Goal: Information Seeking & Learning: Learn about a topic

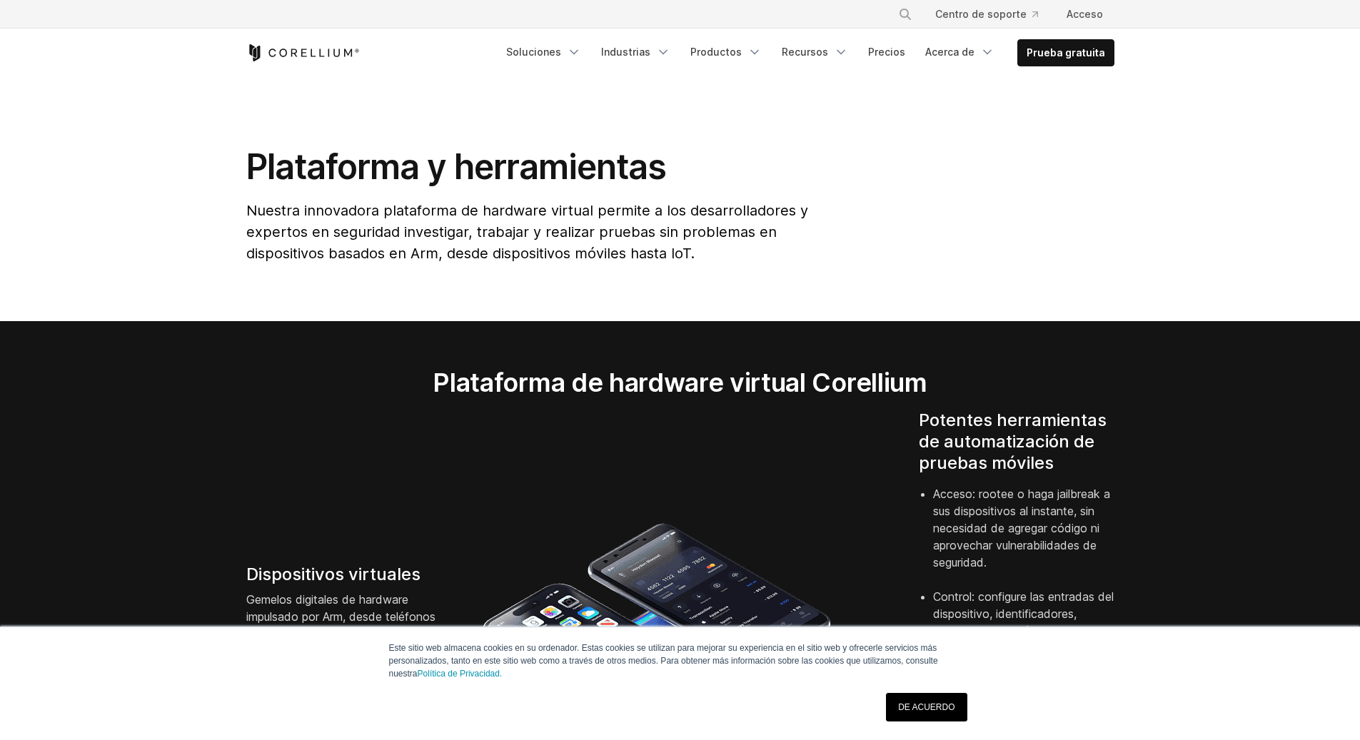
click at [987, 136] on section "Plataforma y herramientas Nuestra innovadora plataforma de hardware virtual per…" at bounding box center [680, 199] width 1360 height 244
click at [762, 51] on icon "Menú de navegación" at bounding box center [754, 52] width 14 height 14
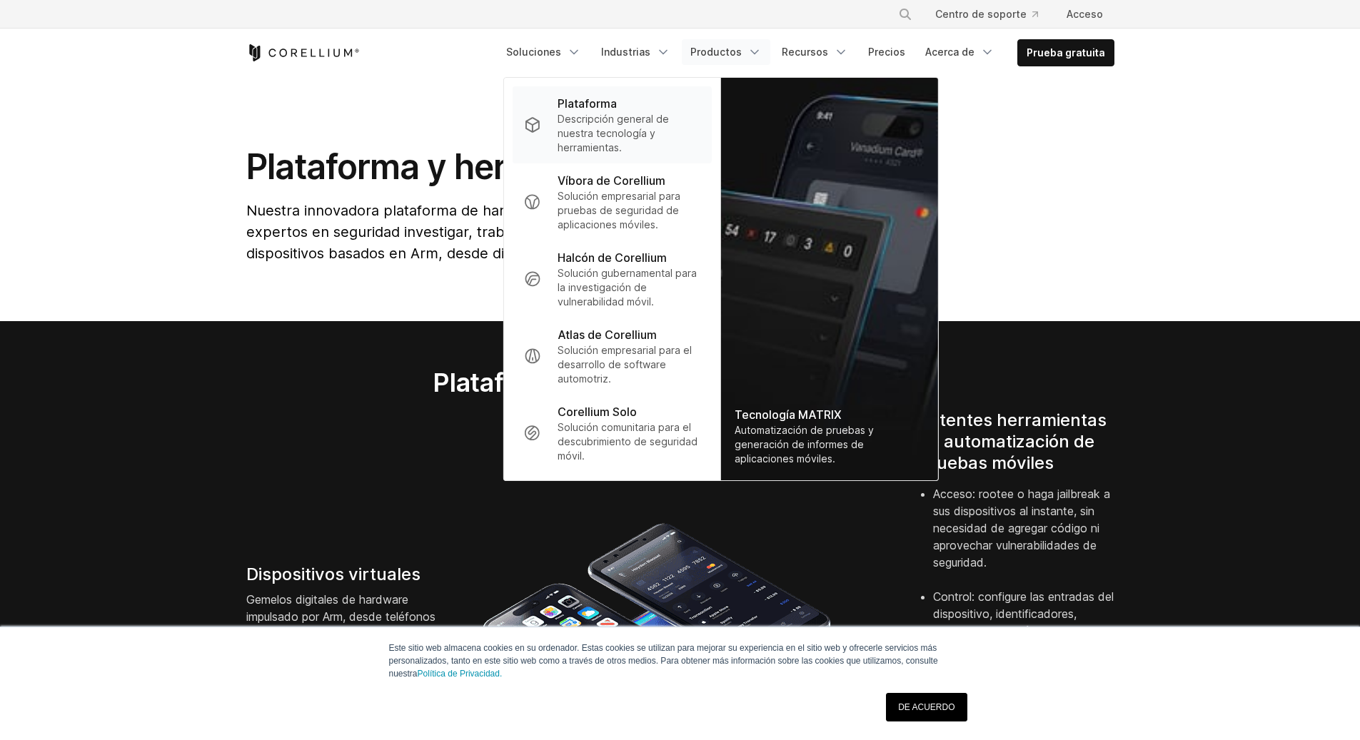
click at [618, 123] on font "Descripción general de nuestra tecnología y herramientas." at bounding box center [613, 133] width 111 height 41
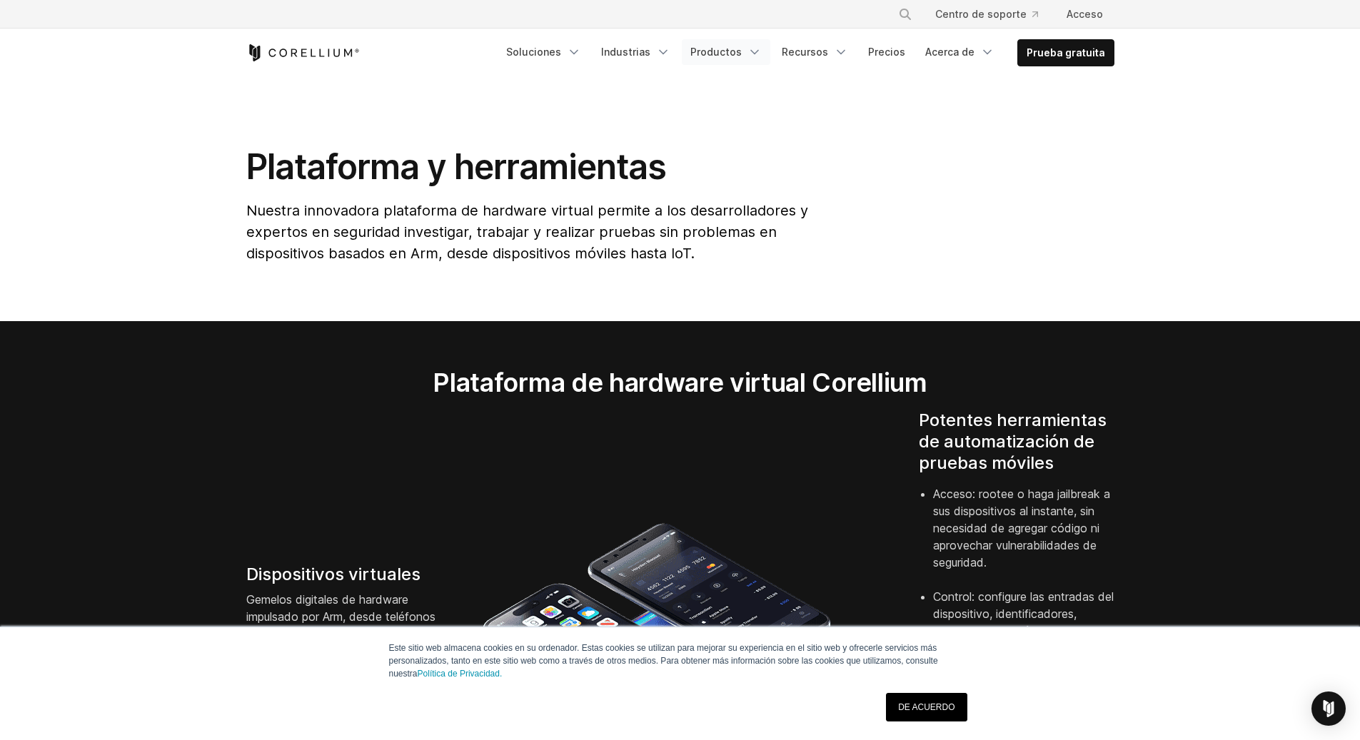
click at [742, 49] on font "Productos" at bounding box center [715, 52] width 51 height 12
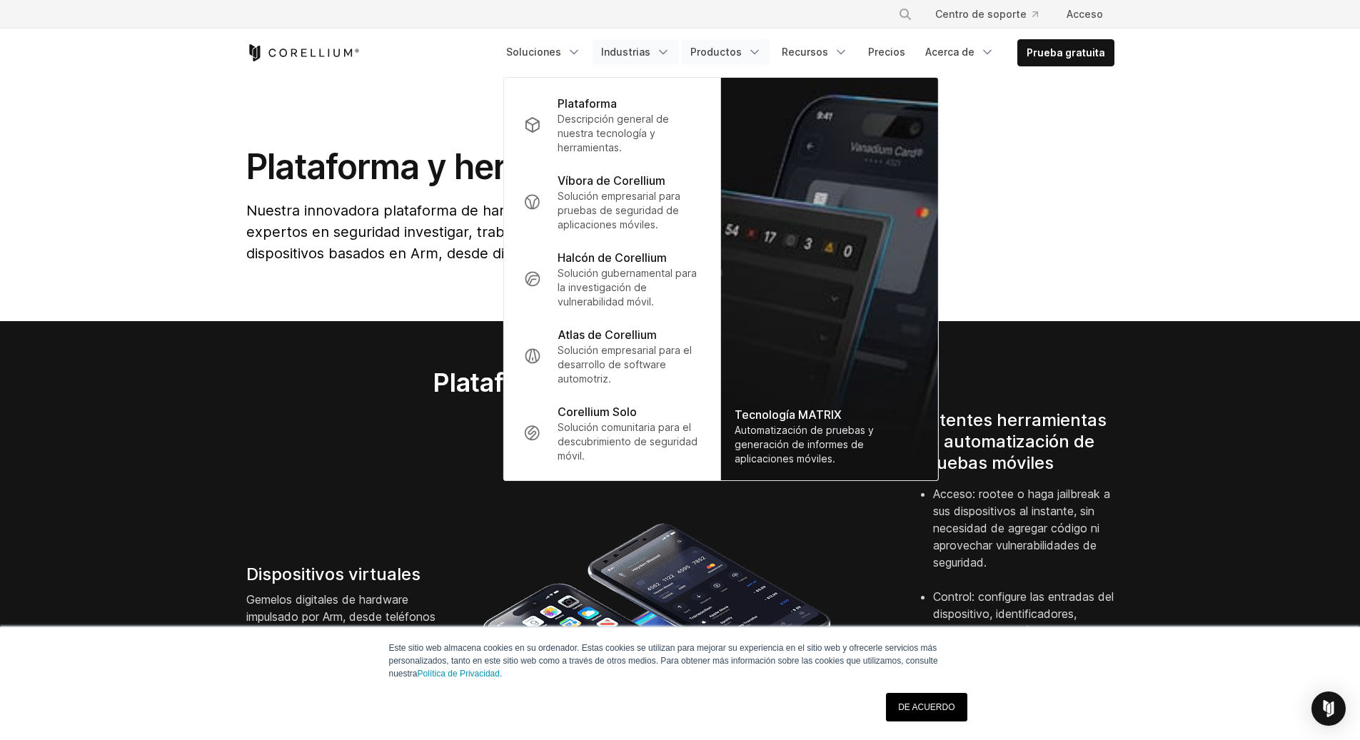
click at [670, 57] on icon "Menú de navegación" at bounding box center [663, 52] width 14 height 14
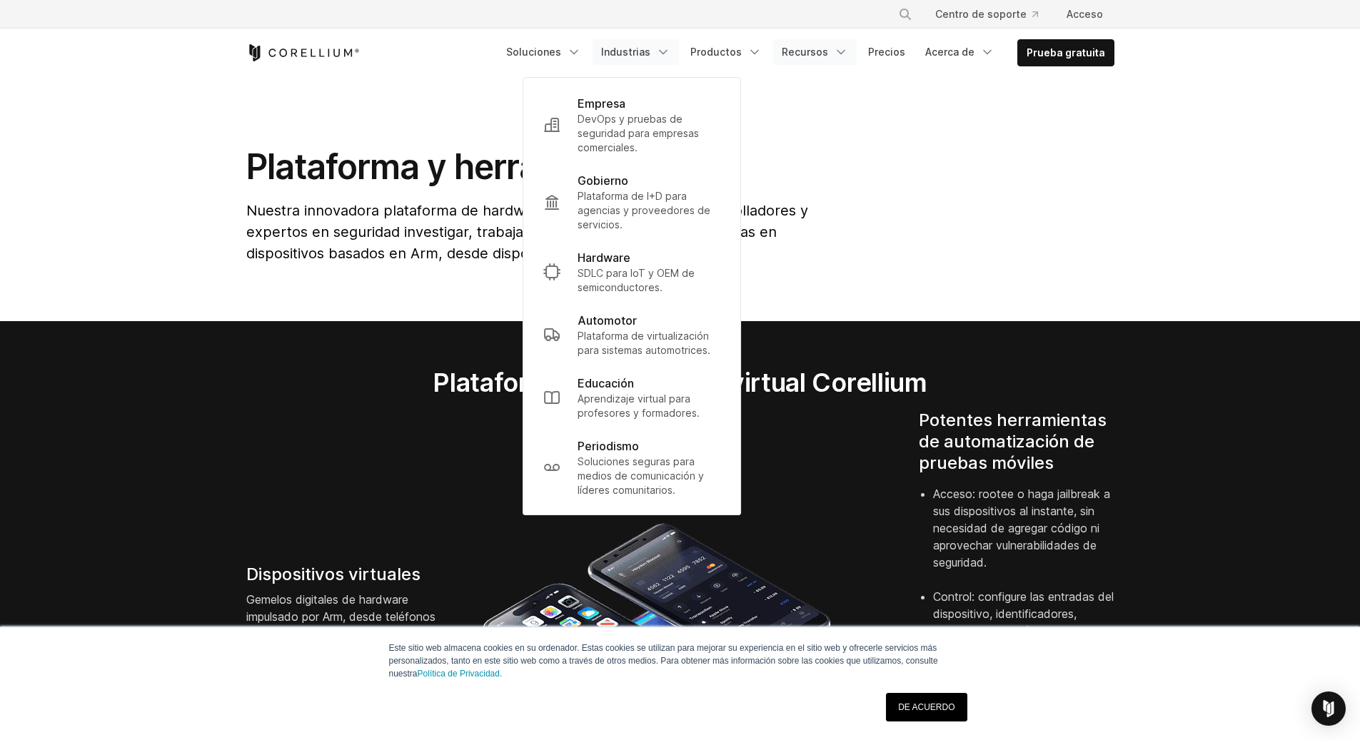
click at [844, 47] on icon "Menú de navegación" at bounding box center [841, 52] width 14 height 14
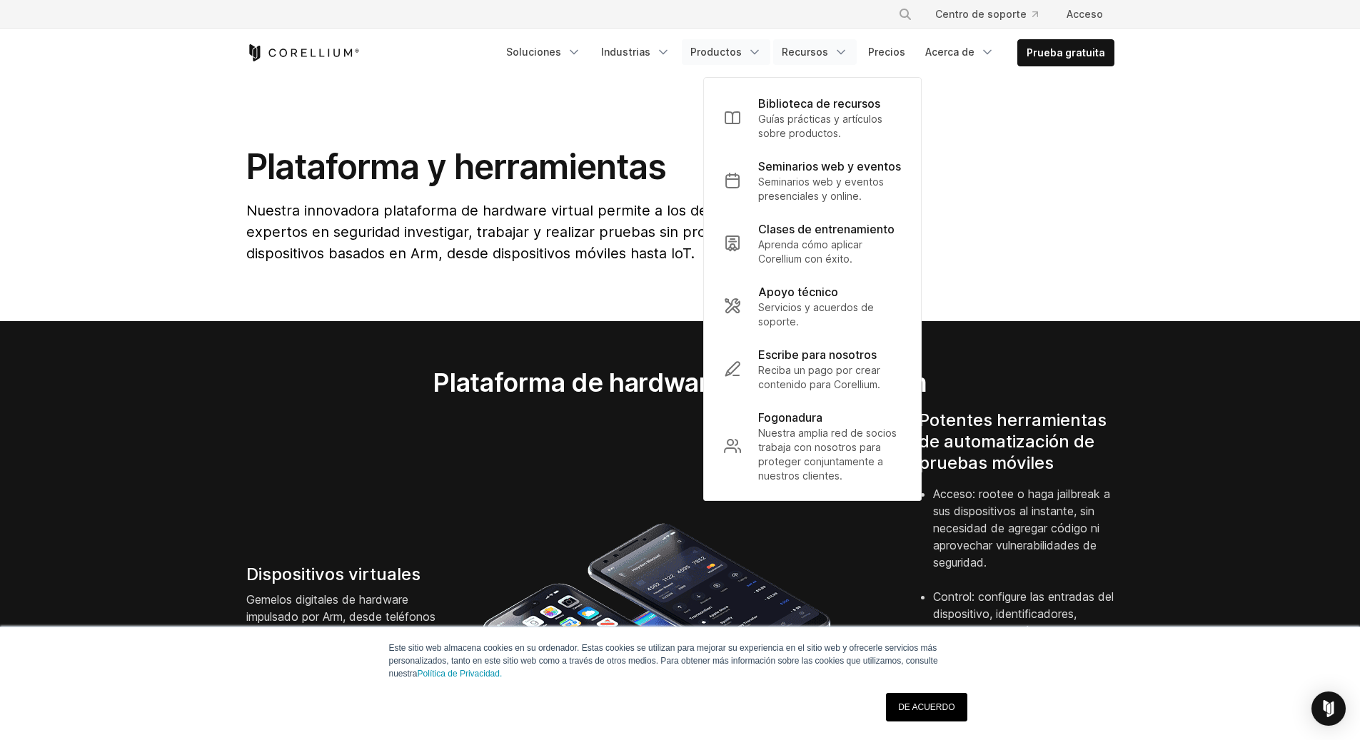
click at [742, 49] on font "Productos" at bounding box center [715, 52] width 51 height 12
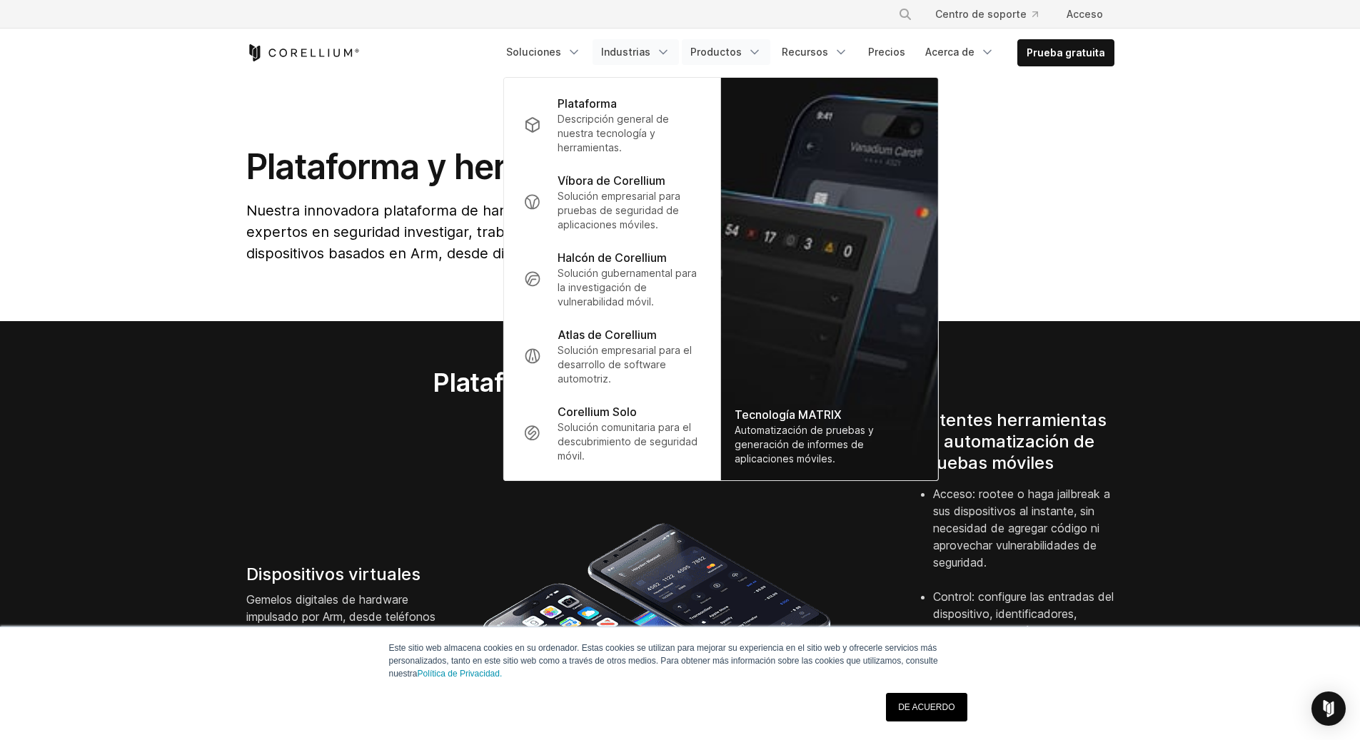
click at [650, 49] on font "Industrias" at bounding box center [625, 52] width 49 height 12
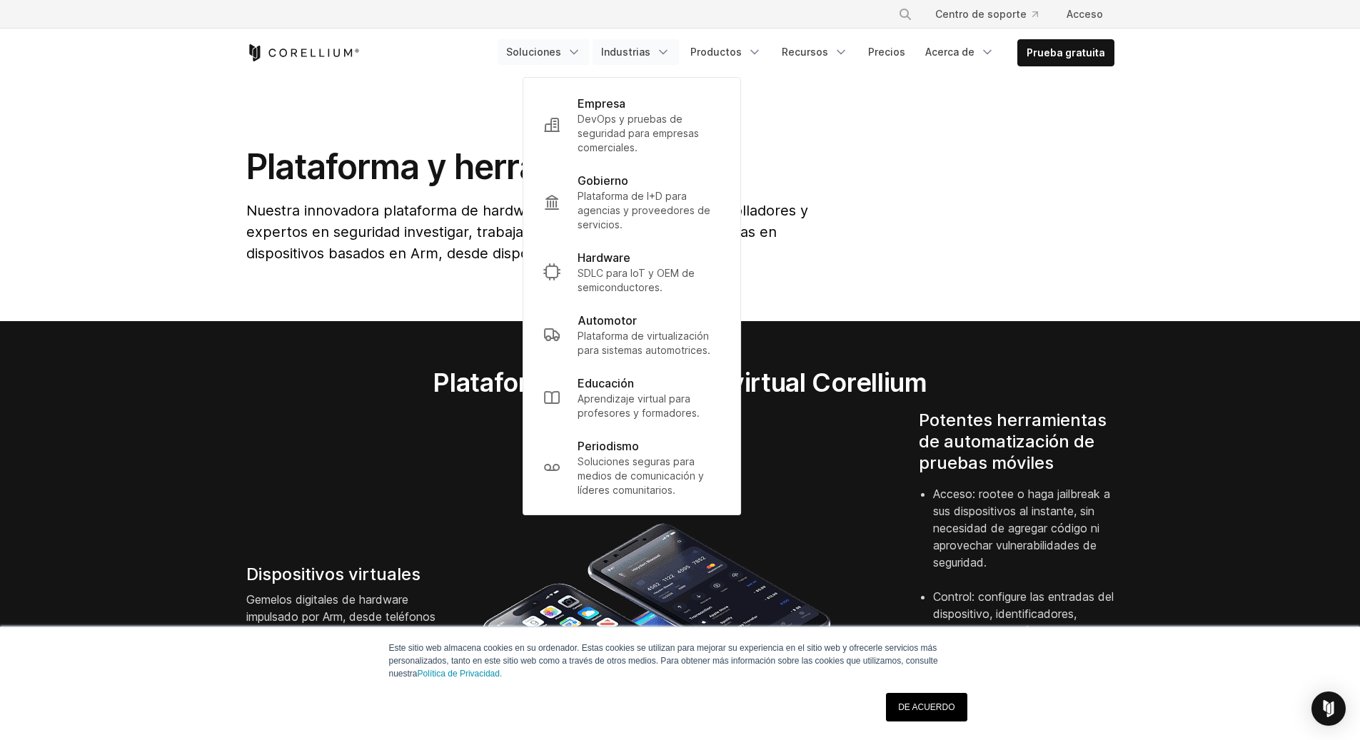
click at [581, 49] on icon "Menú de navegación" at bounding box center [574, 52] width 14 height 14
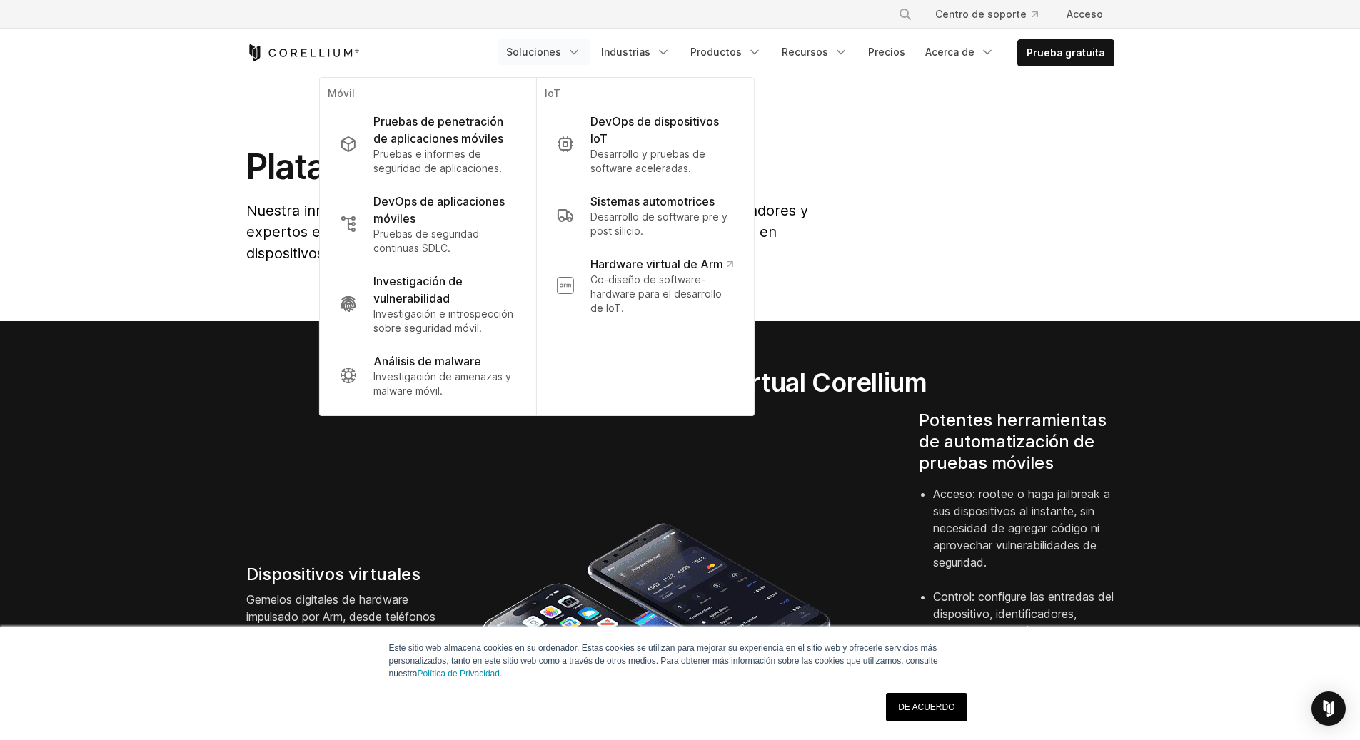
click at [581, 49] on icon "Menú de navegación" at bounding box center [574, 52] width 14 height 14
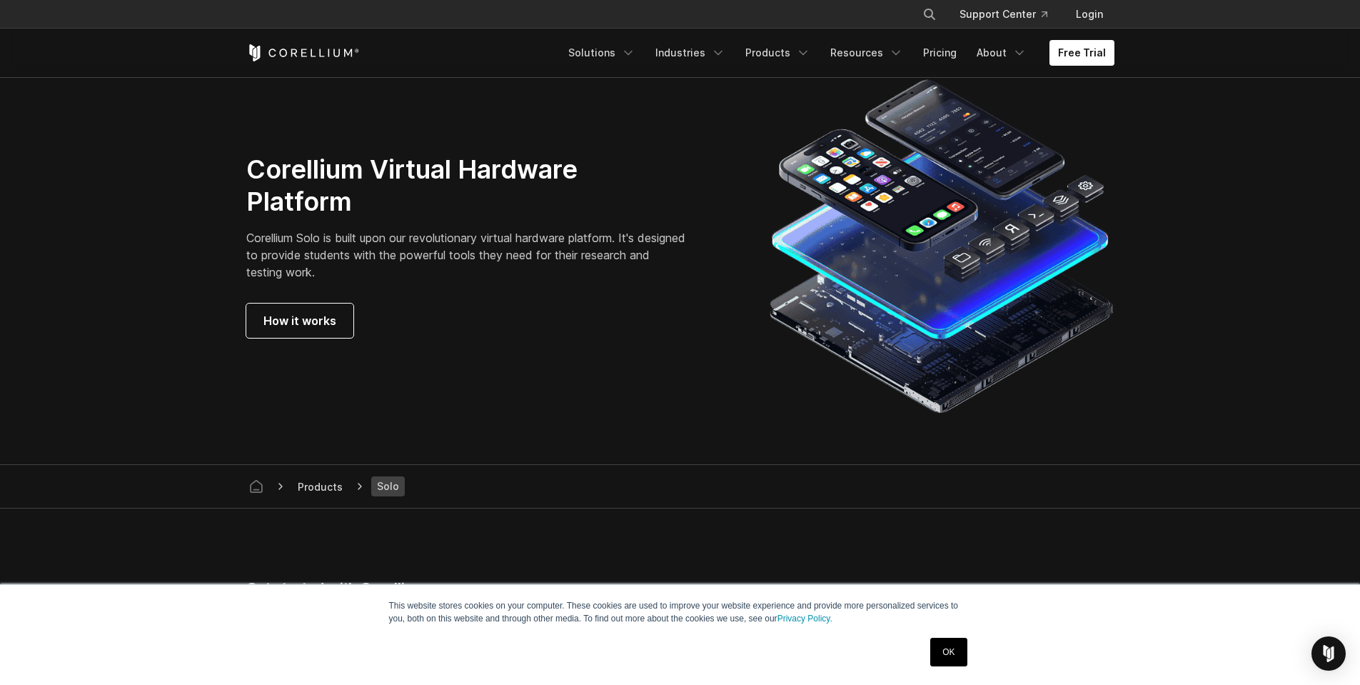
scroll to position [2484, 0]
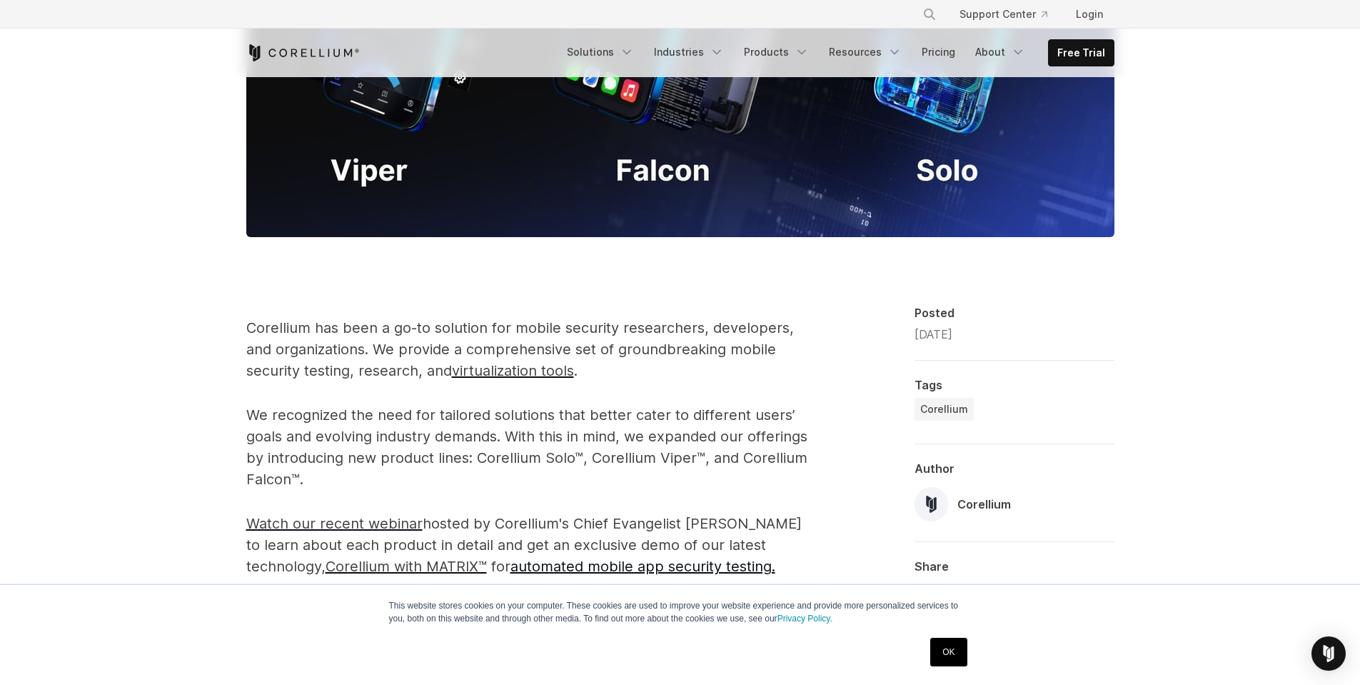
scroll to position [685, 0]
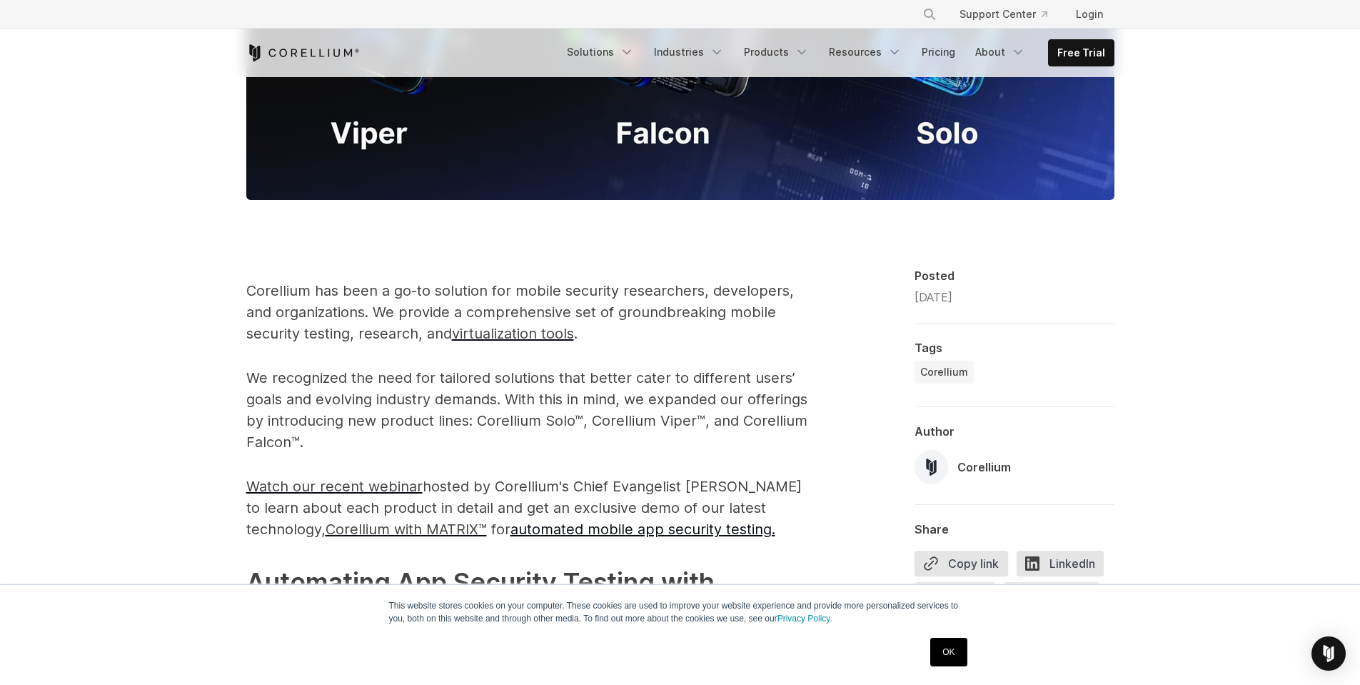
click at [954, 647] on link "OK" at bounding box center [948, 651] width 36 height 29
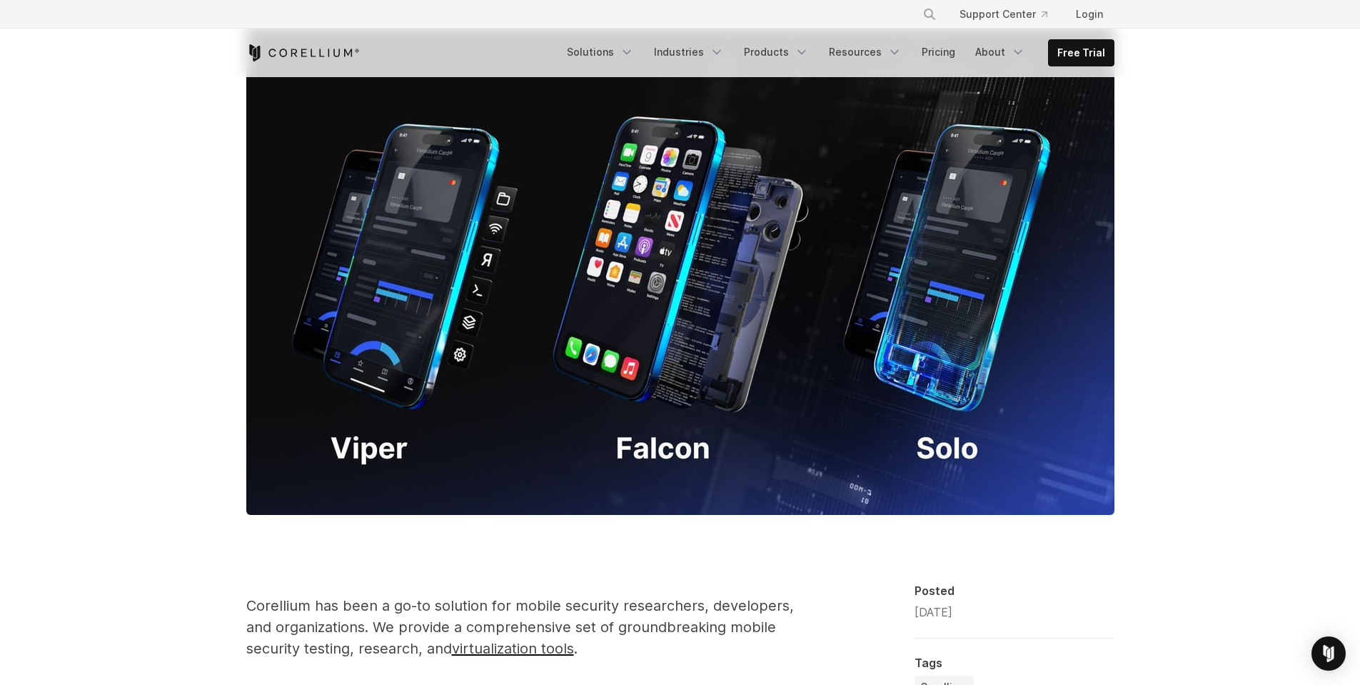
scroll to position [0, 0]
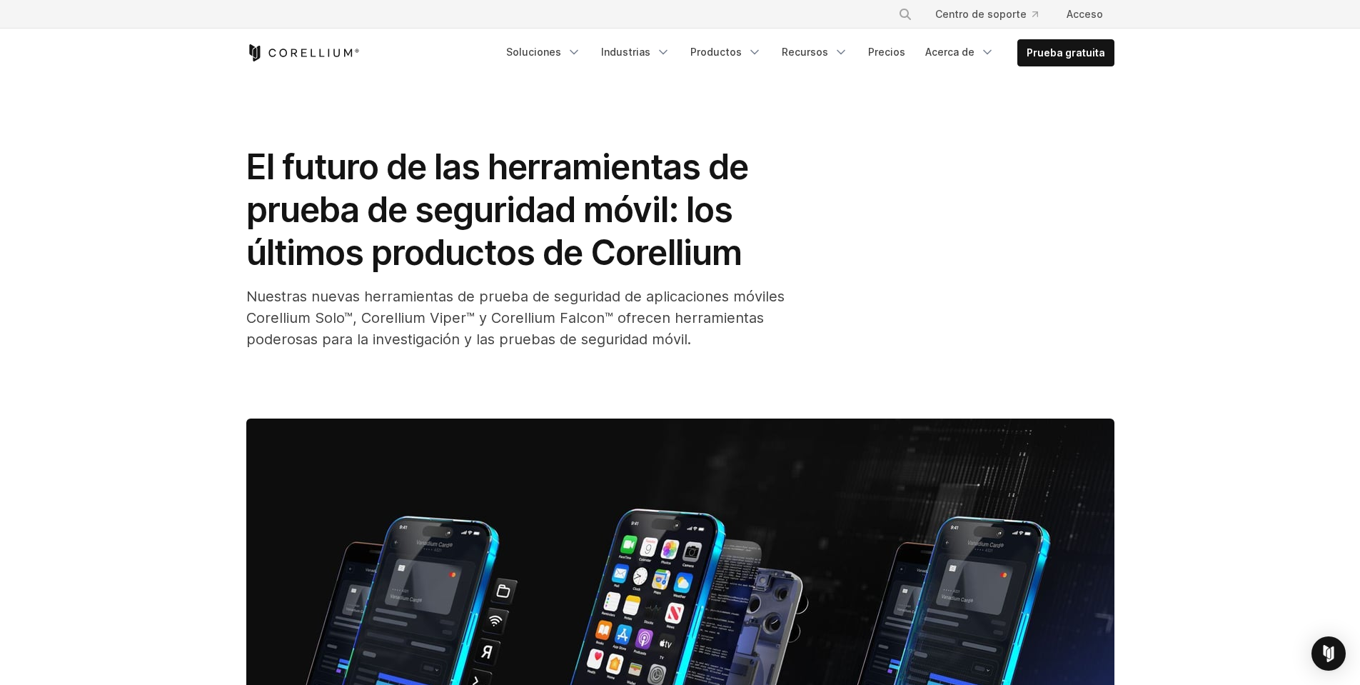
click at [1107, 233] on div "El futuro de las herramientas de prueba de seguridad móvil: los últimos product…" at bounding box center [680, 248] width 868 height 204
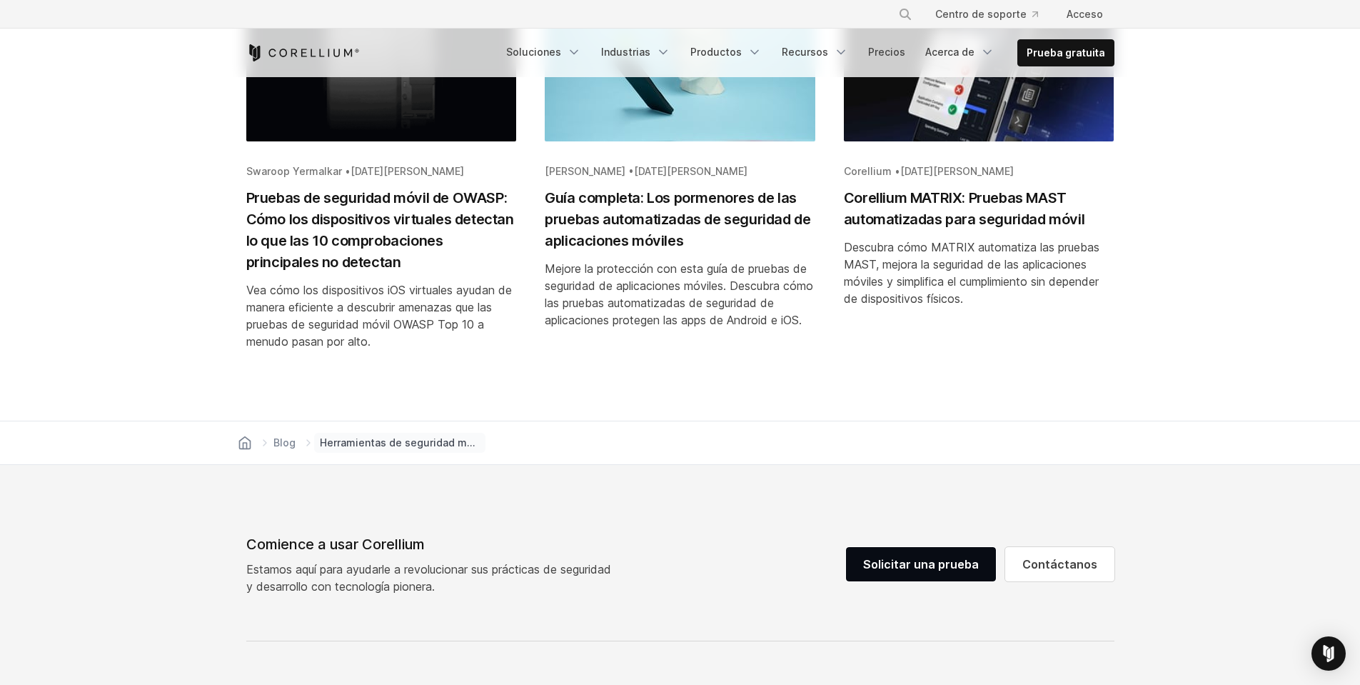
scroll to position [4369, 0]
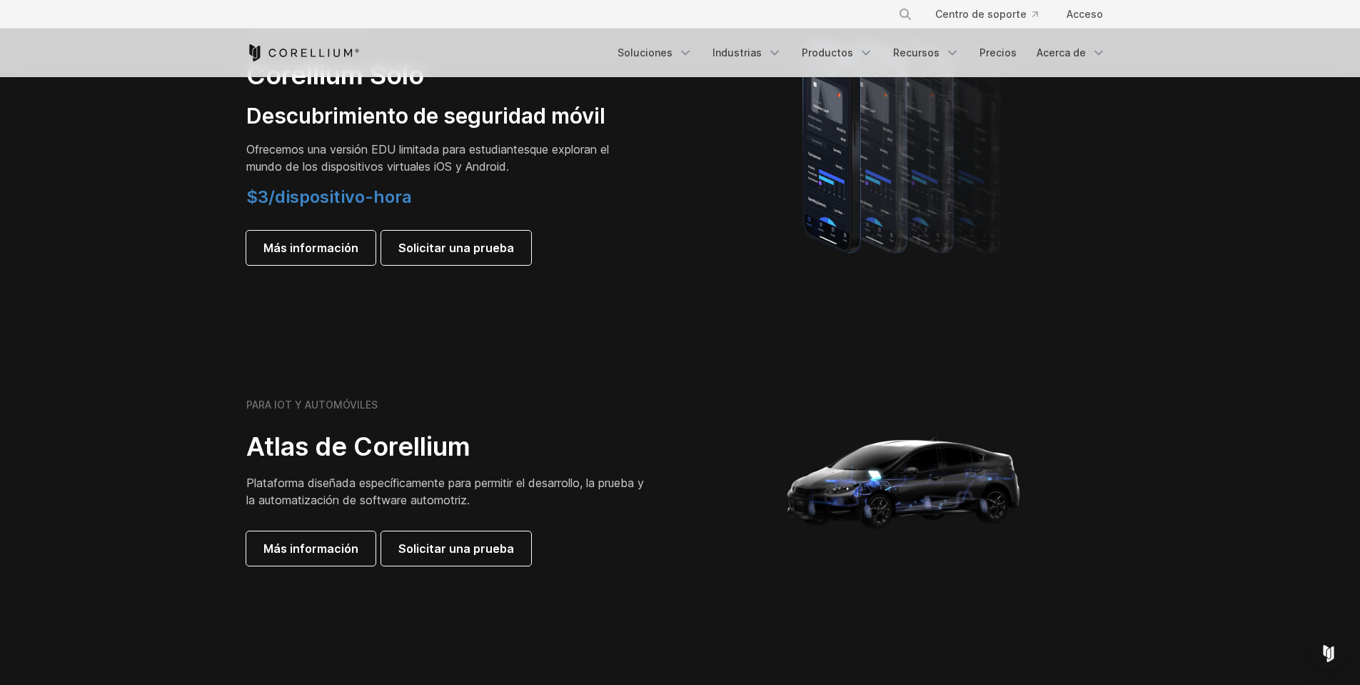
scroll to position [1628, 0]
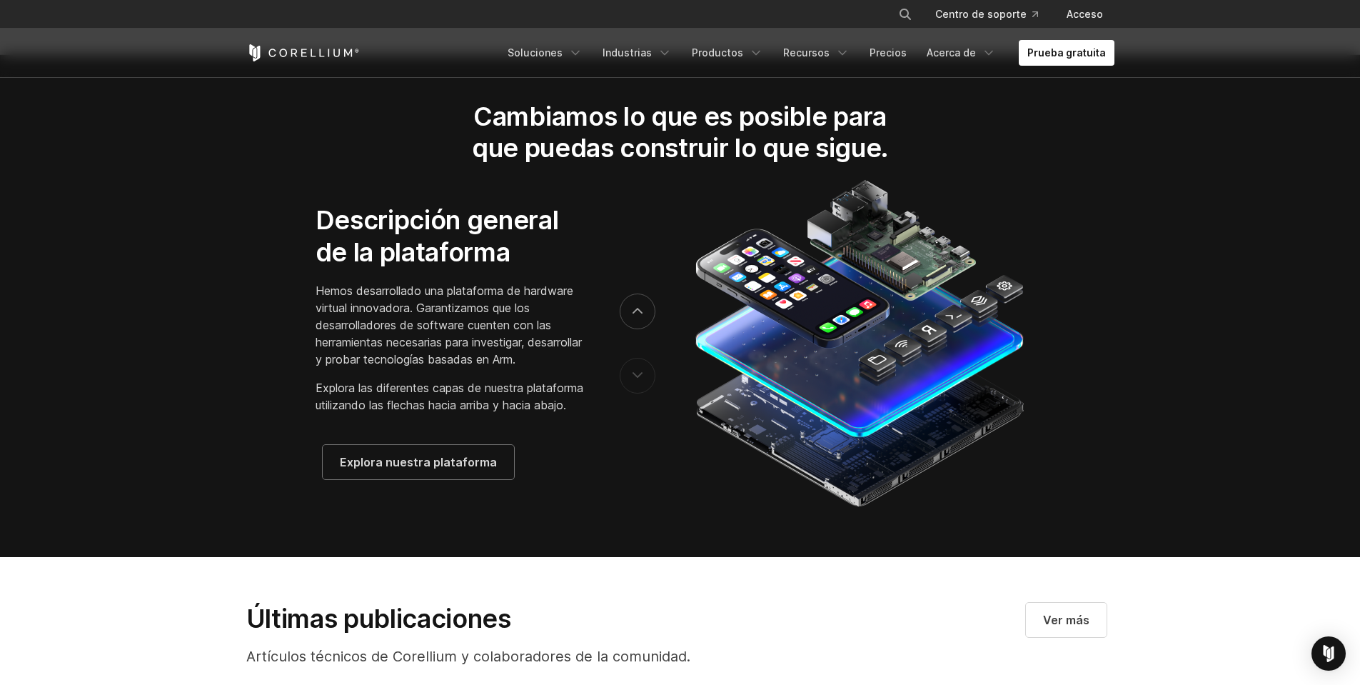
scroll to position [2484, 0]
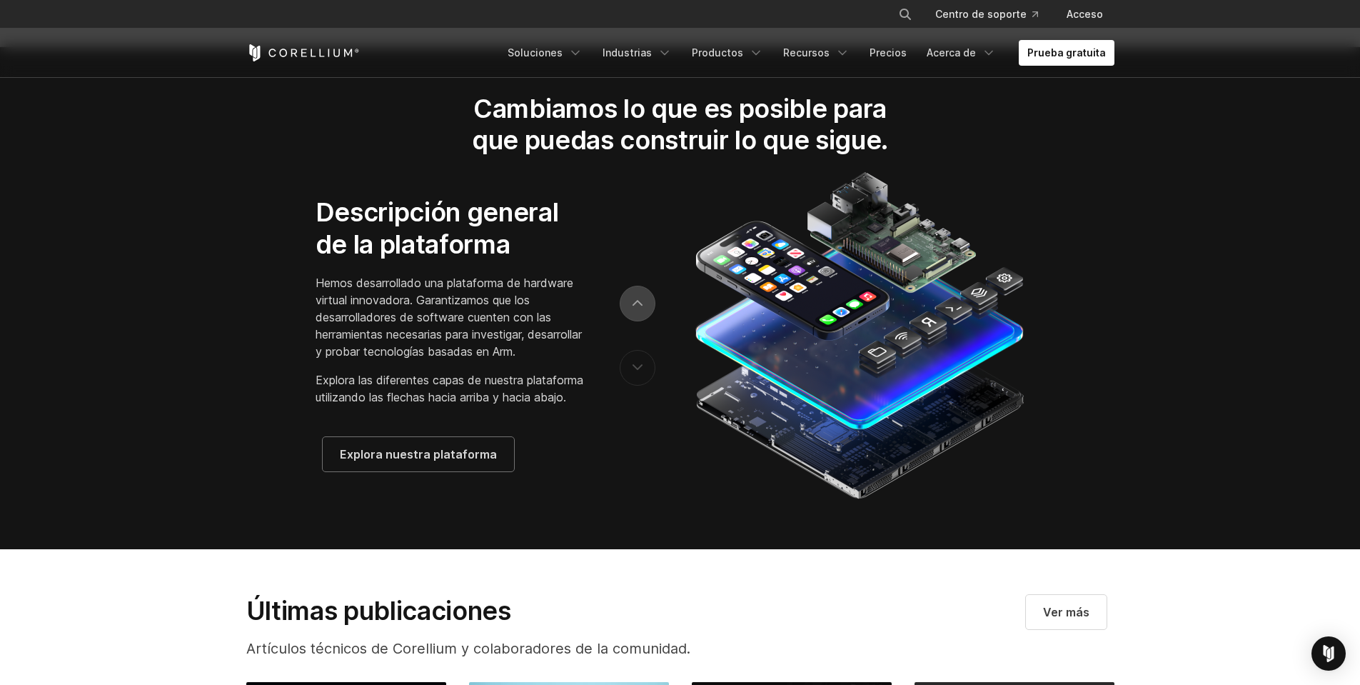
click at [632, 321] on button "próximo" at bounding box center [638, 304] width 36 height 36
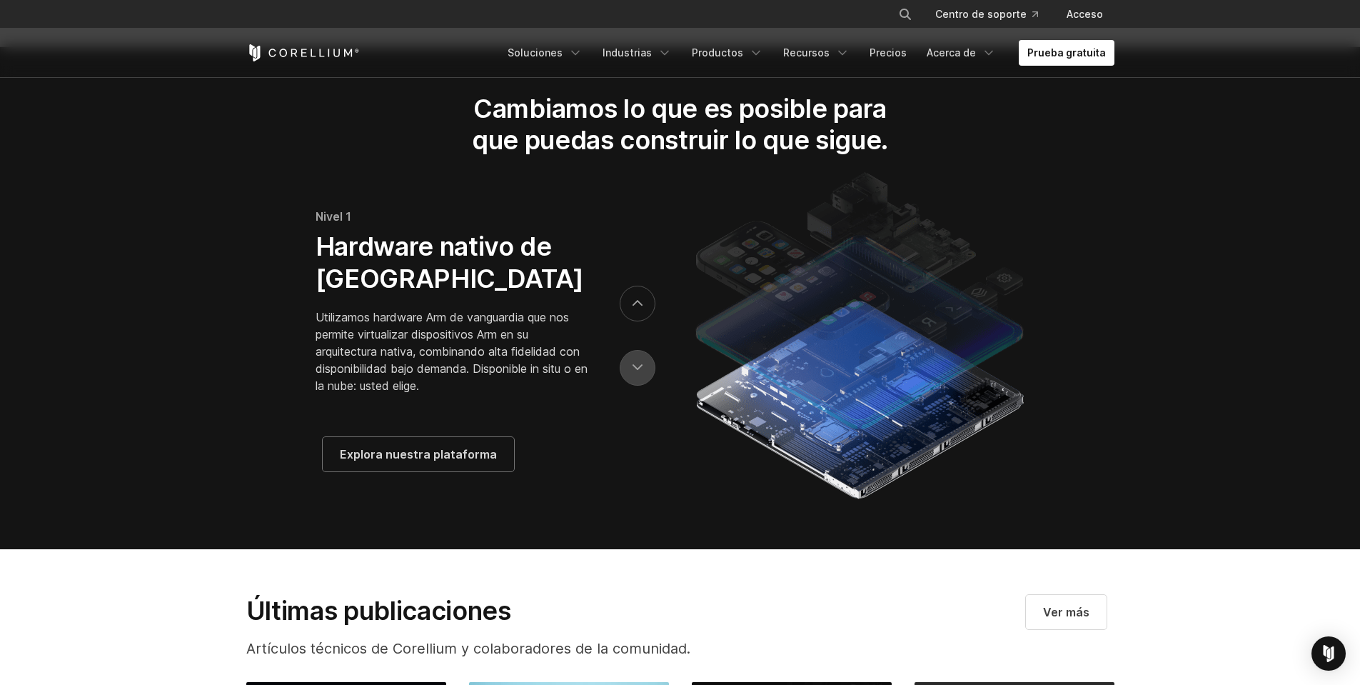
click at [650, 385] on button "anterior" at bounding box center [638, 368] width 36 height 36
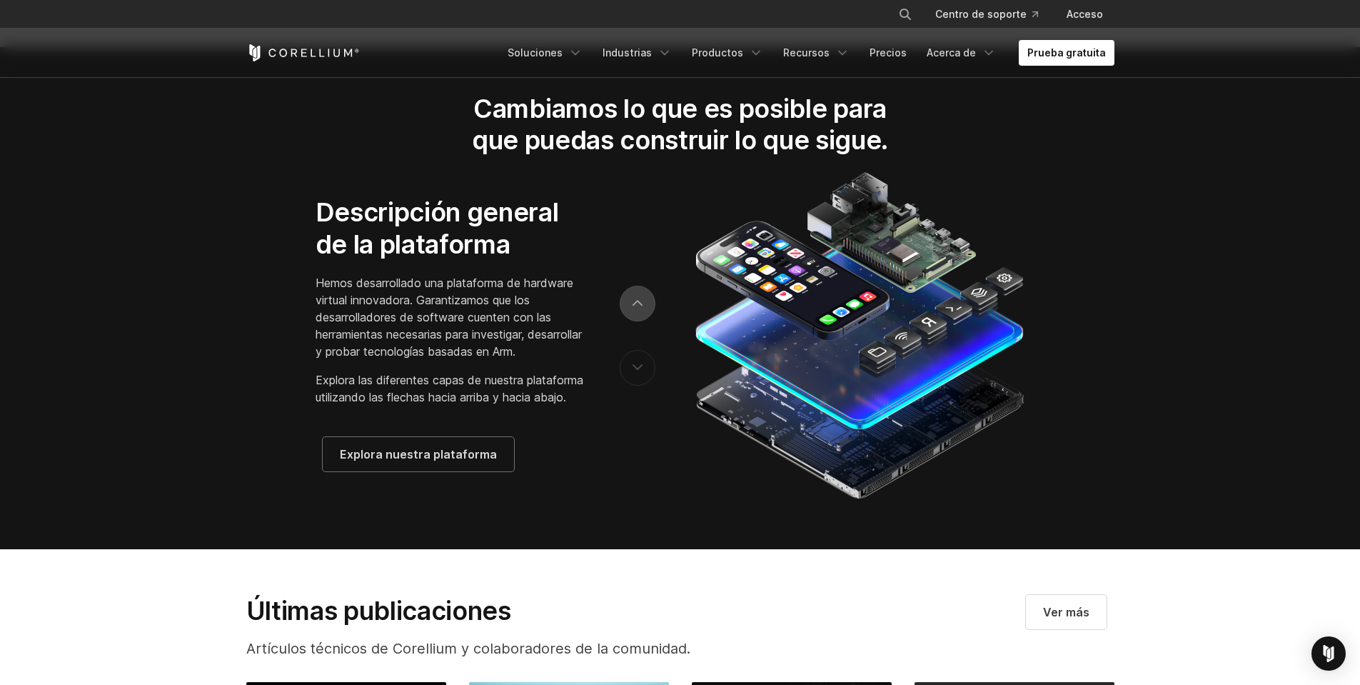
click at [642, 321] on button "próximo" at bounding box center [638, 304] width 36 height 36
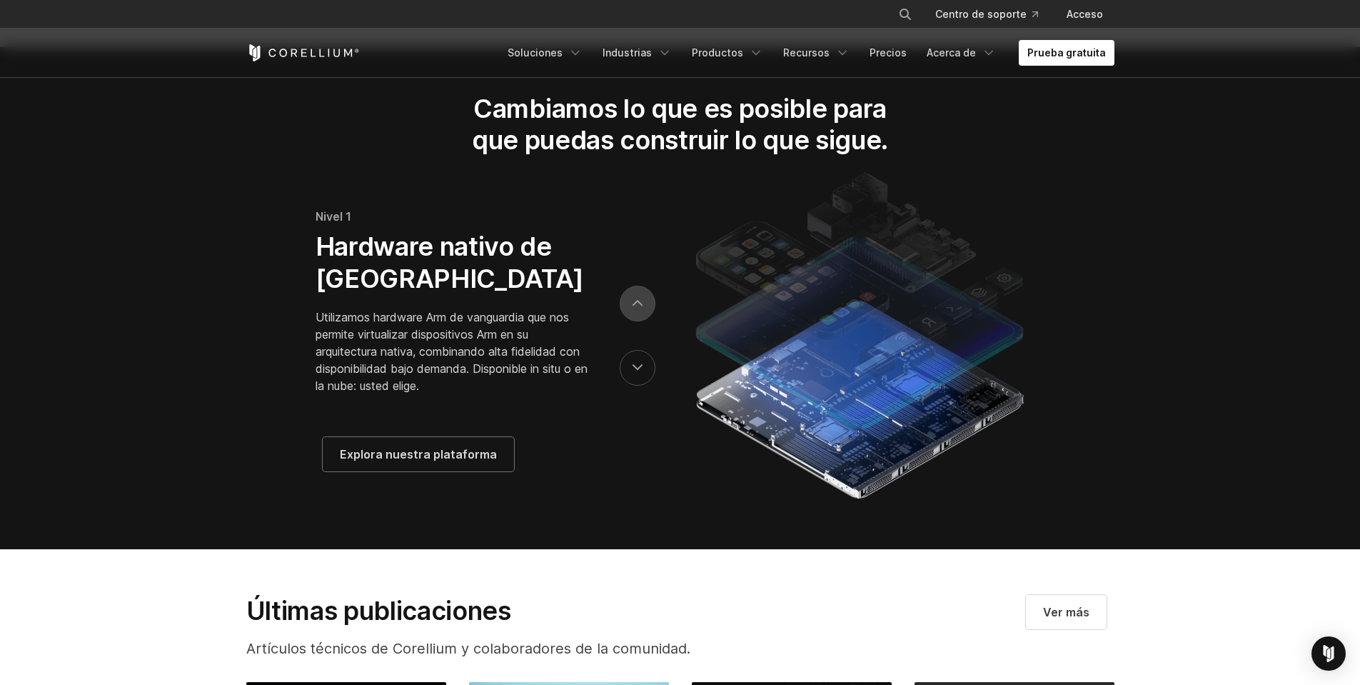
click at [642, 321] on button "próximo" at bounding box center [638, 304] width 36 height 36
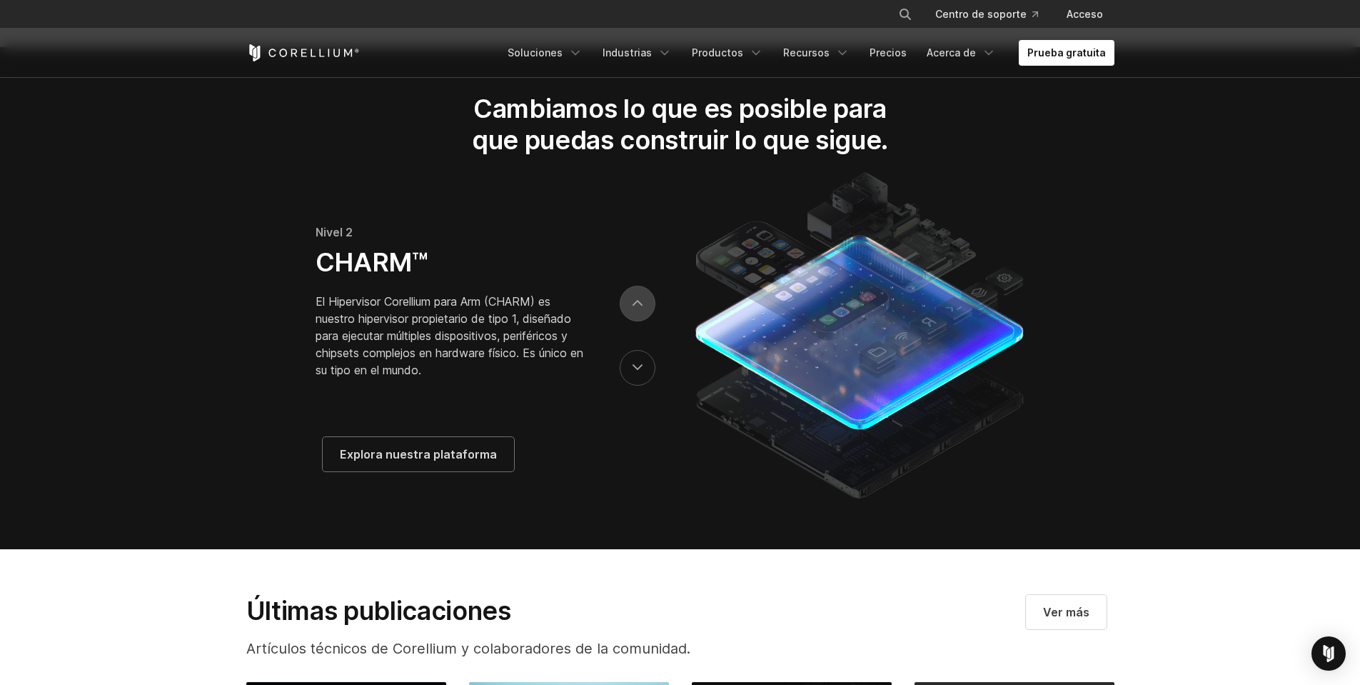
click at [643, 321] on button "próximo" at bounding box center [638, 304] width 36 height 36
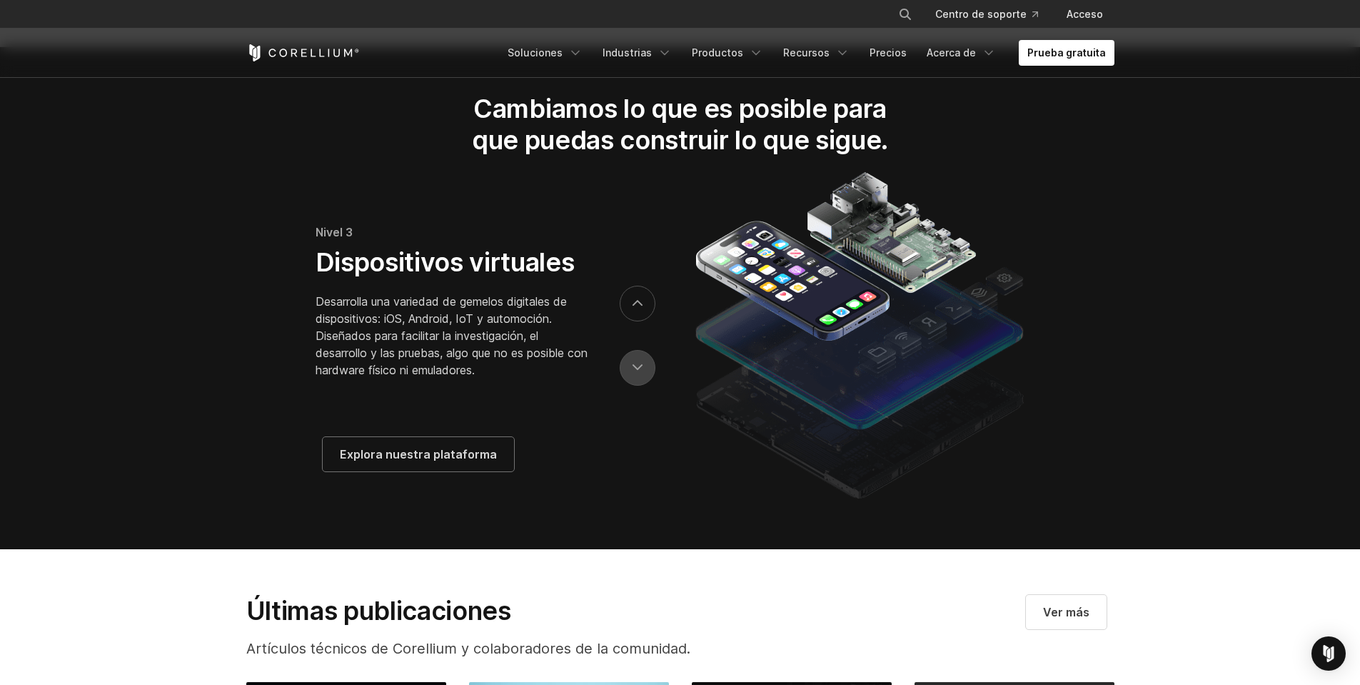
click at [631, 385] on button "anterior" at bounding box center [638, 368] width 36 height 36
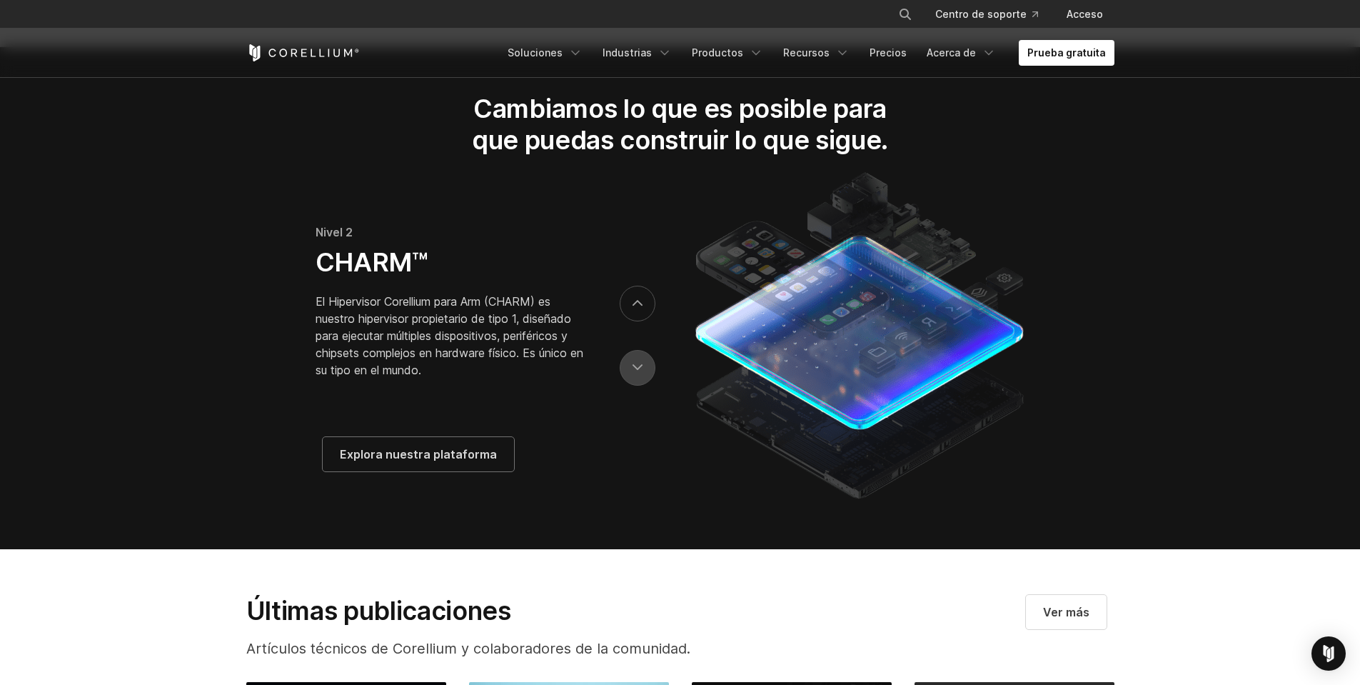
click at [634, 370] on icon "anterior" at bounding box center [637, 367] width 10 height 6
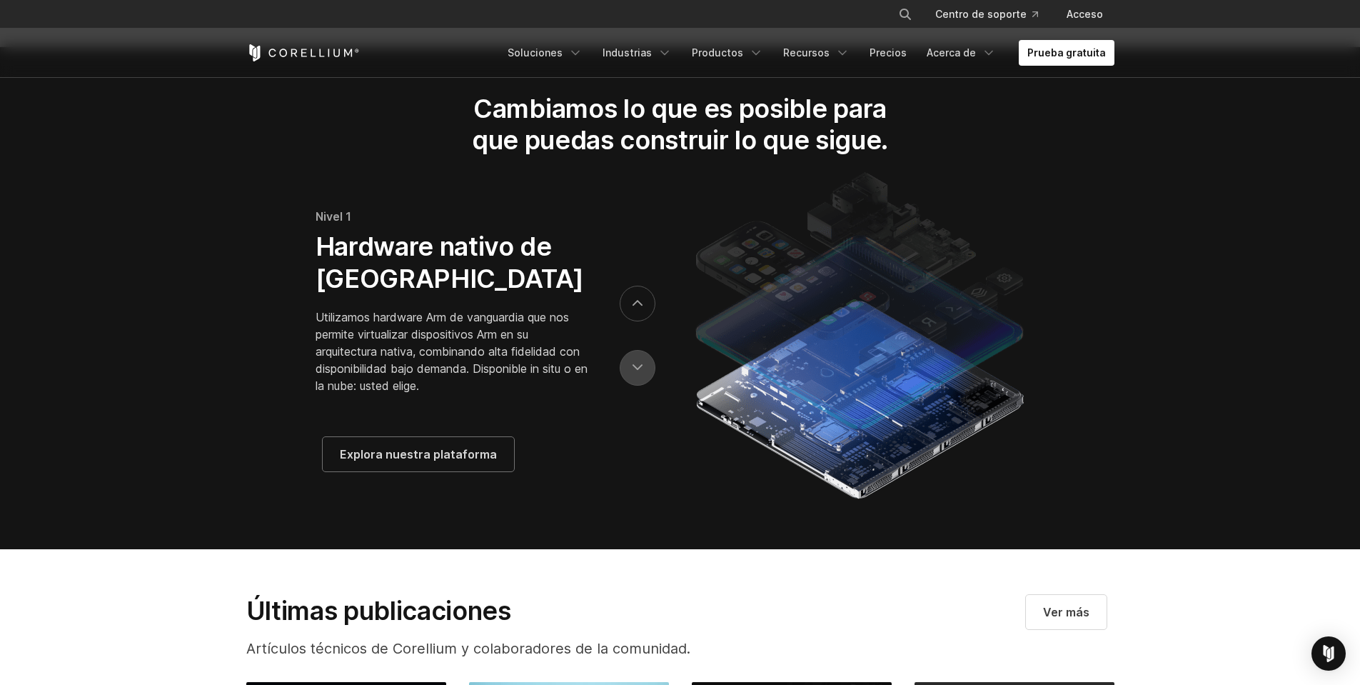
click at [635, 370] on icon "anterior" at bounding box center [637, 367] width 10 height 6
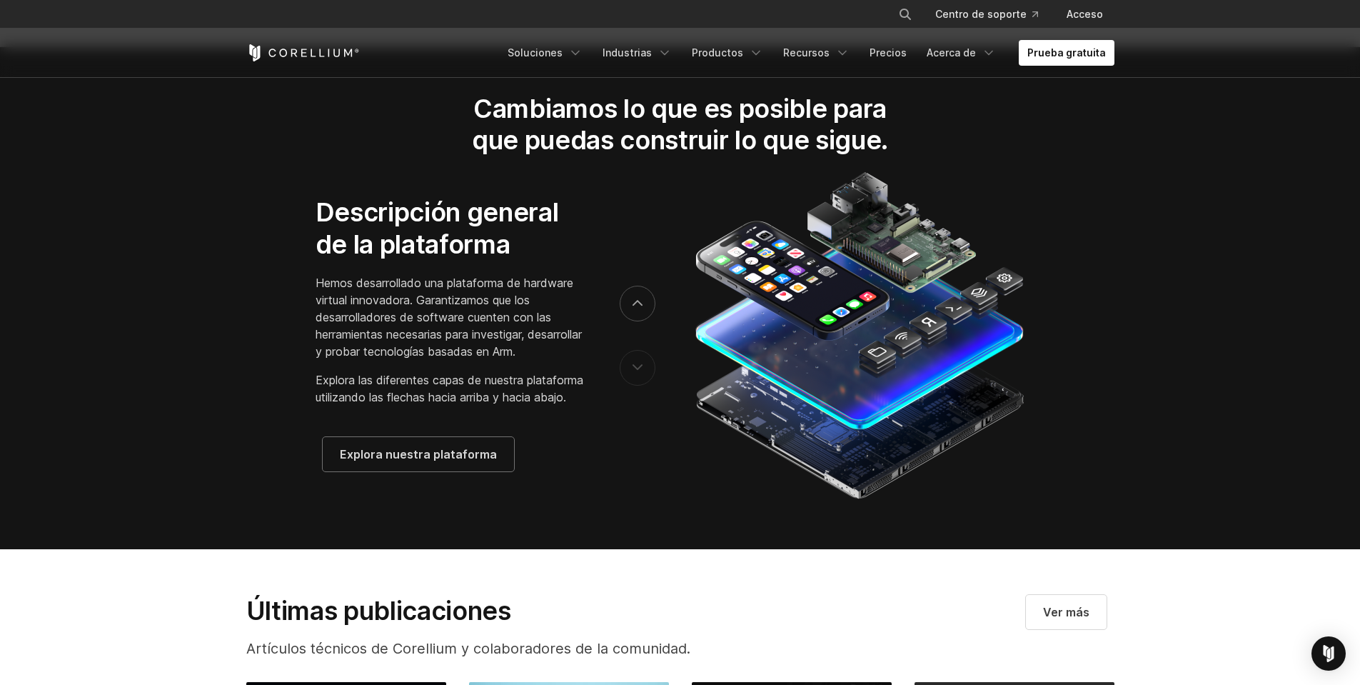
click at [449, 317] on font "Hemos desarrollado una plataforma de hardware virtual innovadora. Garantizamos …" at bounding box center [449, 317] width 266 height 83
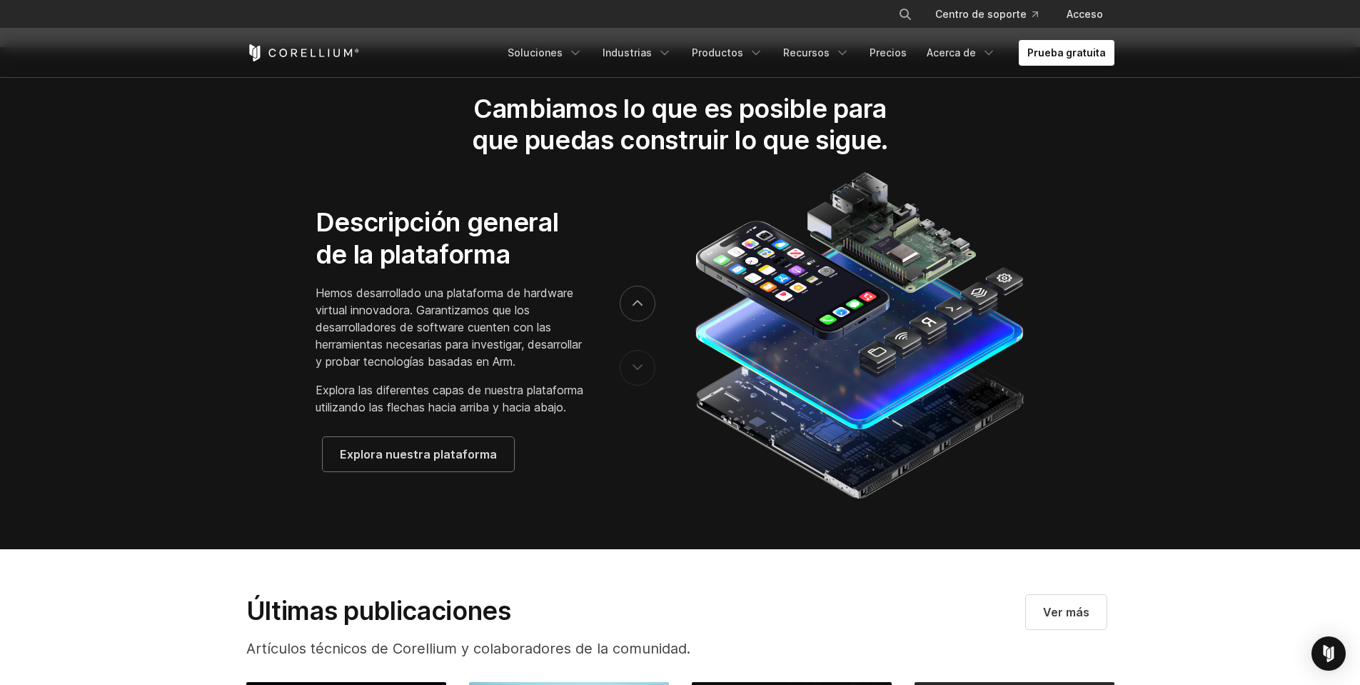
drag, startPoint x: 449, startPoint y: 317, endPoint x: 485, endPoint y: 327, distance: 37.8
click at [485, 327] on font "Hemos desarrollado una plataforma de hardware virtual innovadora. Garantizamos …" at bounding box center [449, 327] width 266 height 83
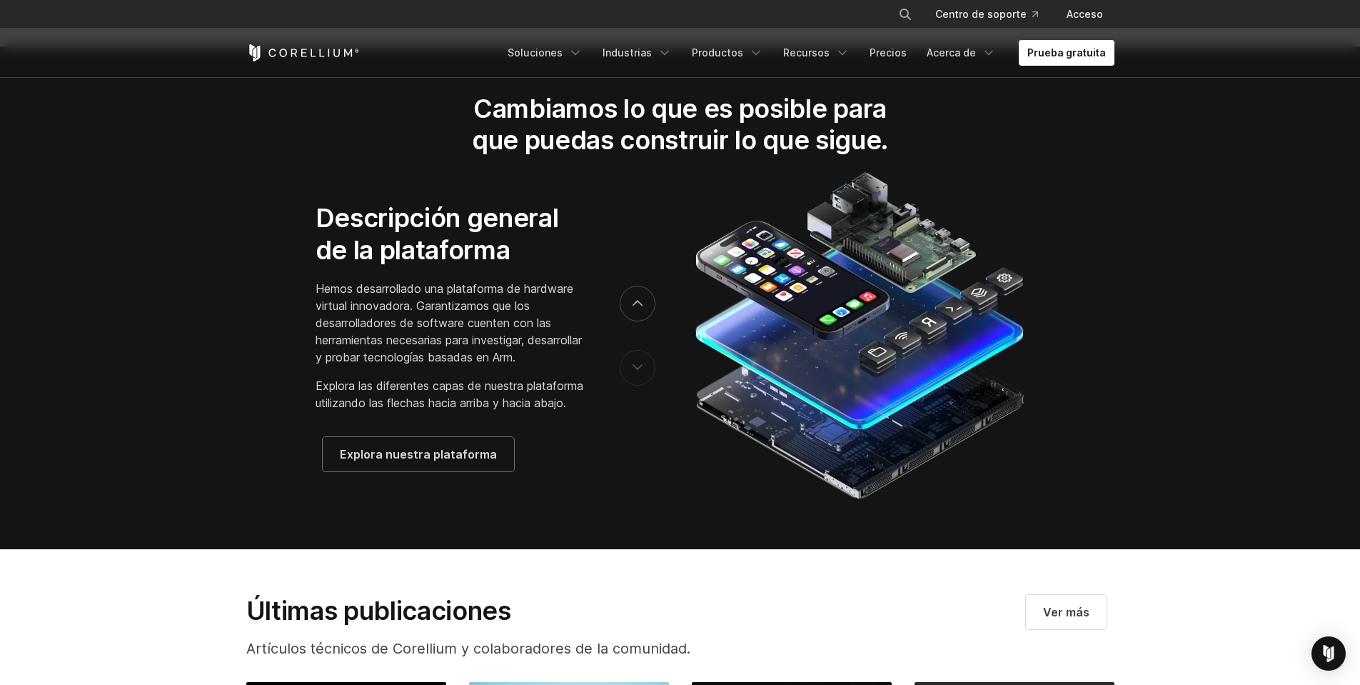
drag, startPoint x: 460, startPoint y: 315, endPoint x: 476, endPoint y: 324, distance: 18.9
click at [476, 324] on font "Hemos desarrollado una plataforma de hardware virtual innovadora. Garantizamos …" at bounding box center [449, 322] width 266 height 83
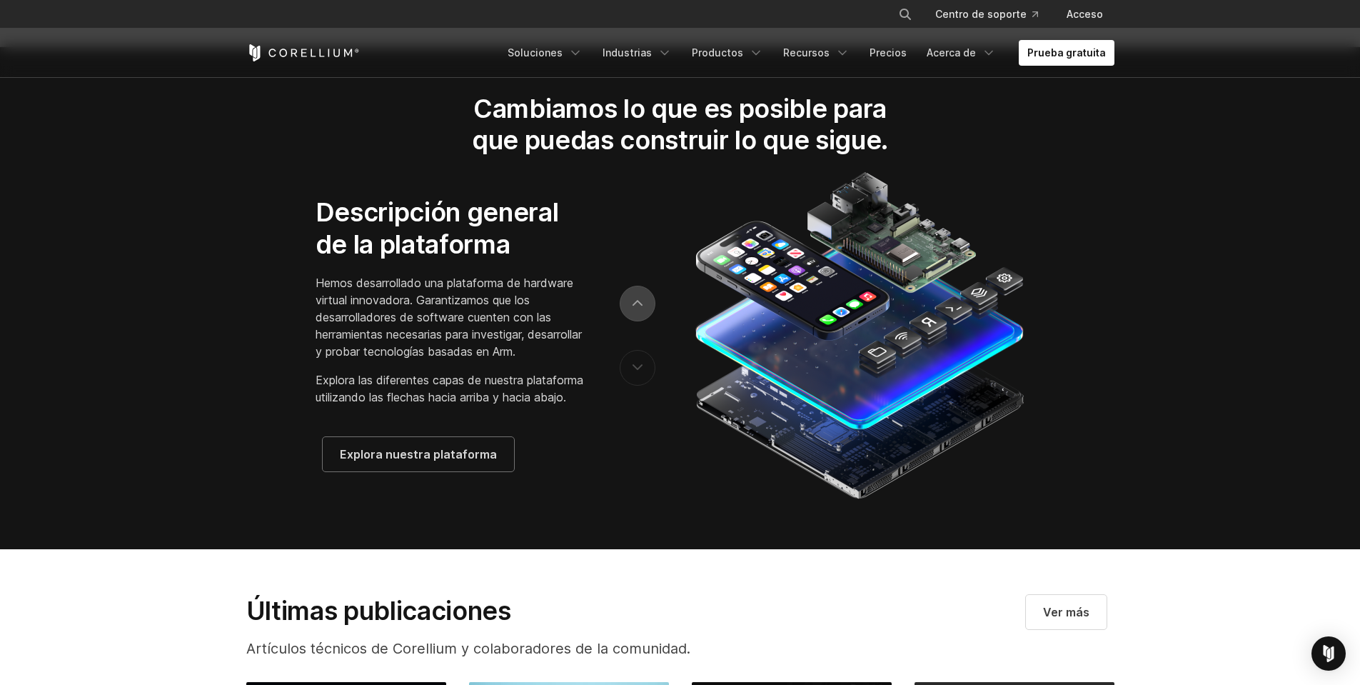
click at [637, 321] on button "próximo" at bounding box center [638, 304] width 36 height 36
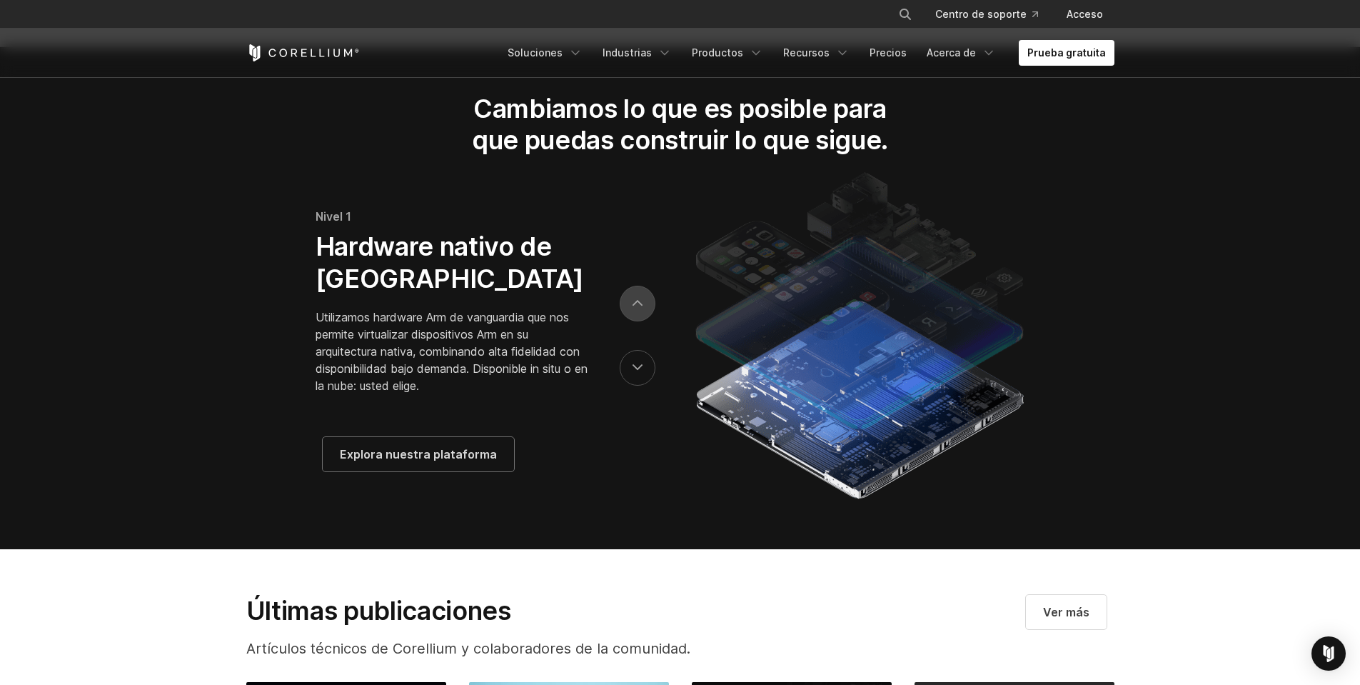
click at [636, 306] on icon "próximo" at bounding box center [637, 303] width 10 height 6
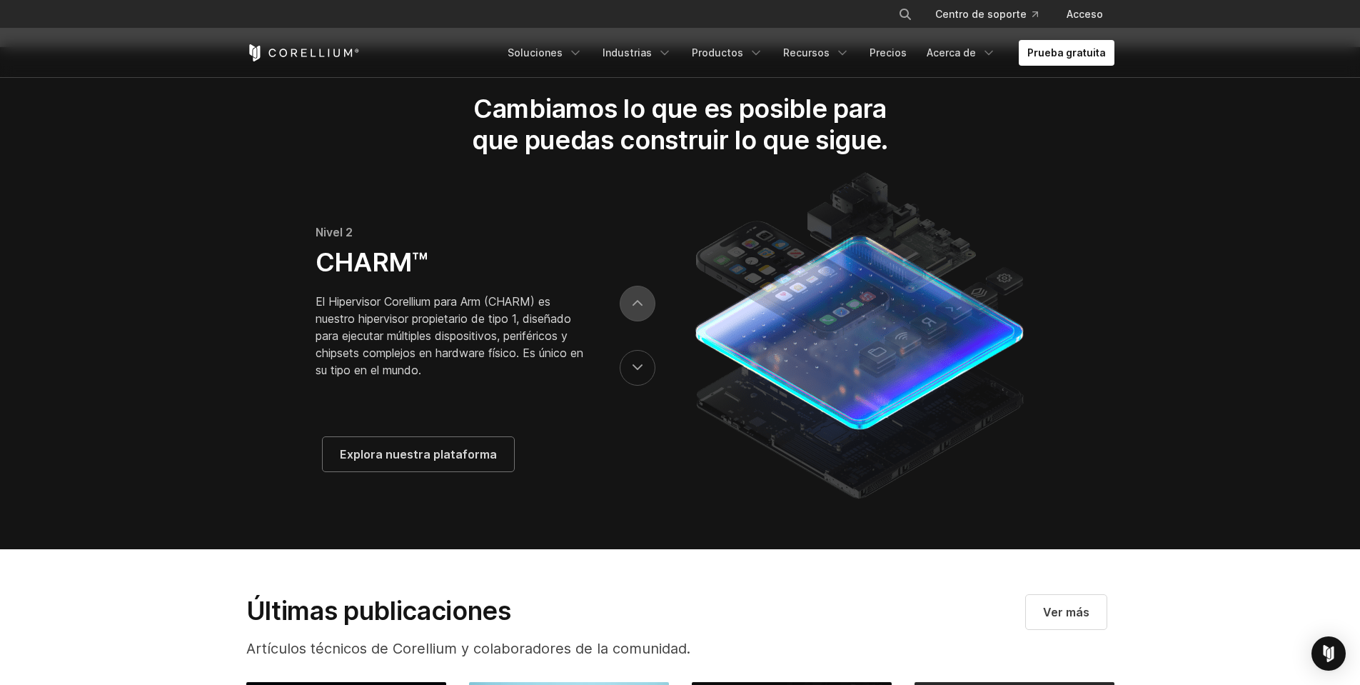
click at [635, 306] on icon "próximo" at bounding box center [637, 303] width 10 height 6
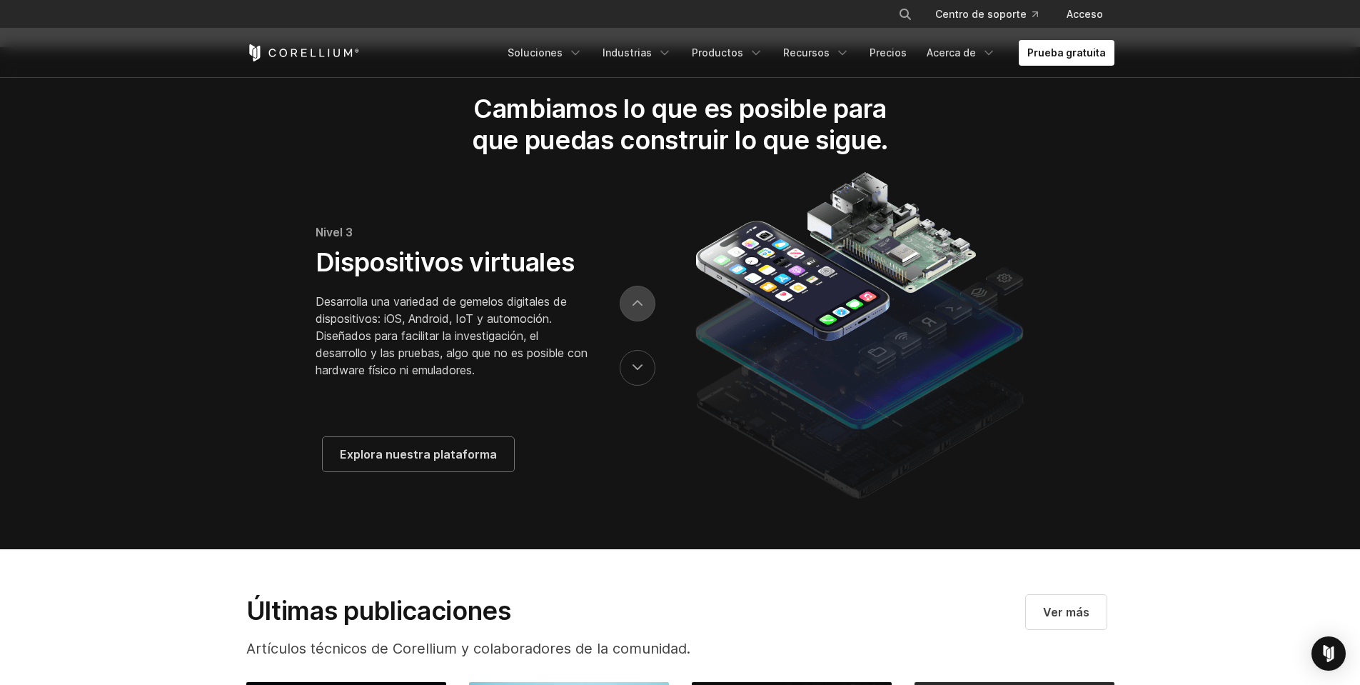
click at [627, 321] on button "próximo" at bounding box center [638, 304] width 36 height 36
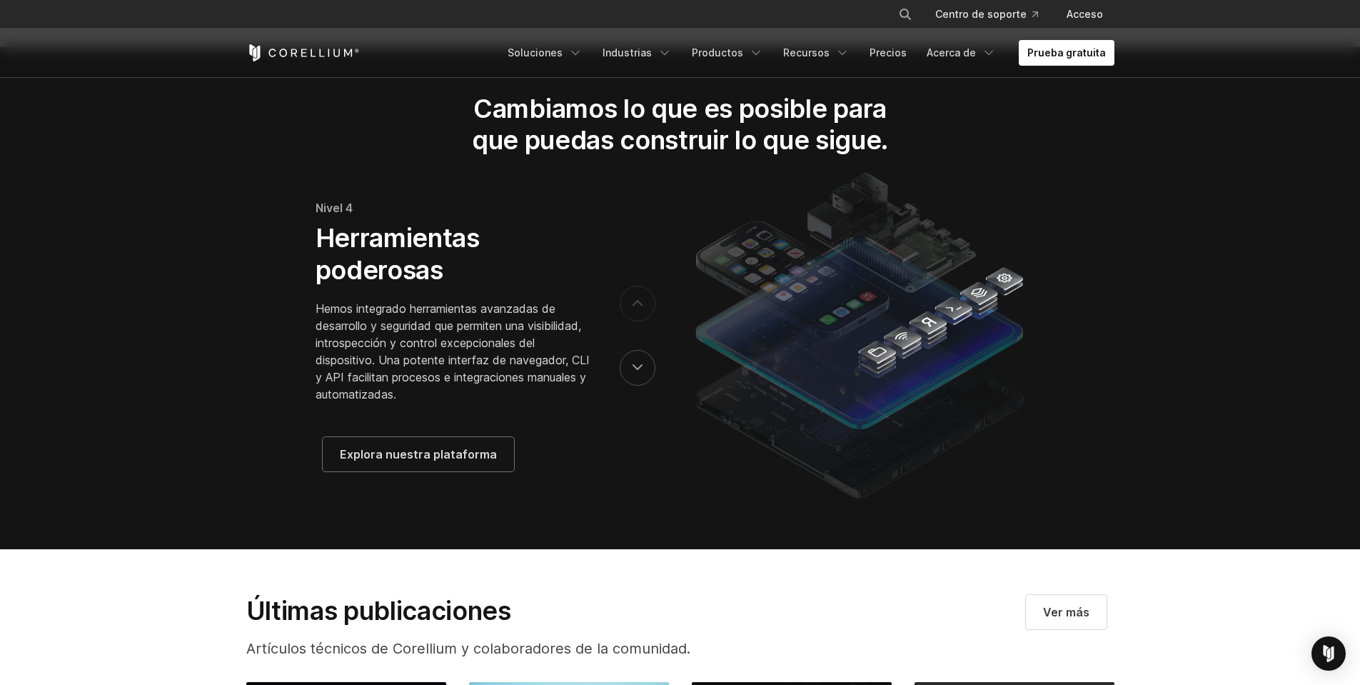
click at [630, 321] on button "próximo" at bounding box center [638, 304] width 36 height 36
click at [640, 385] on button "anterior" at bounding box center [638, 368] width 36 height 36
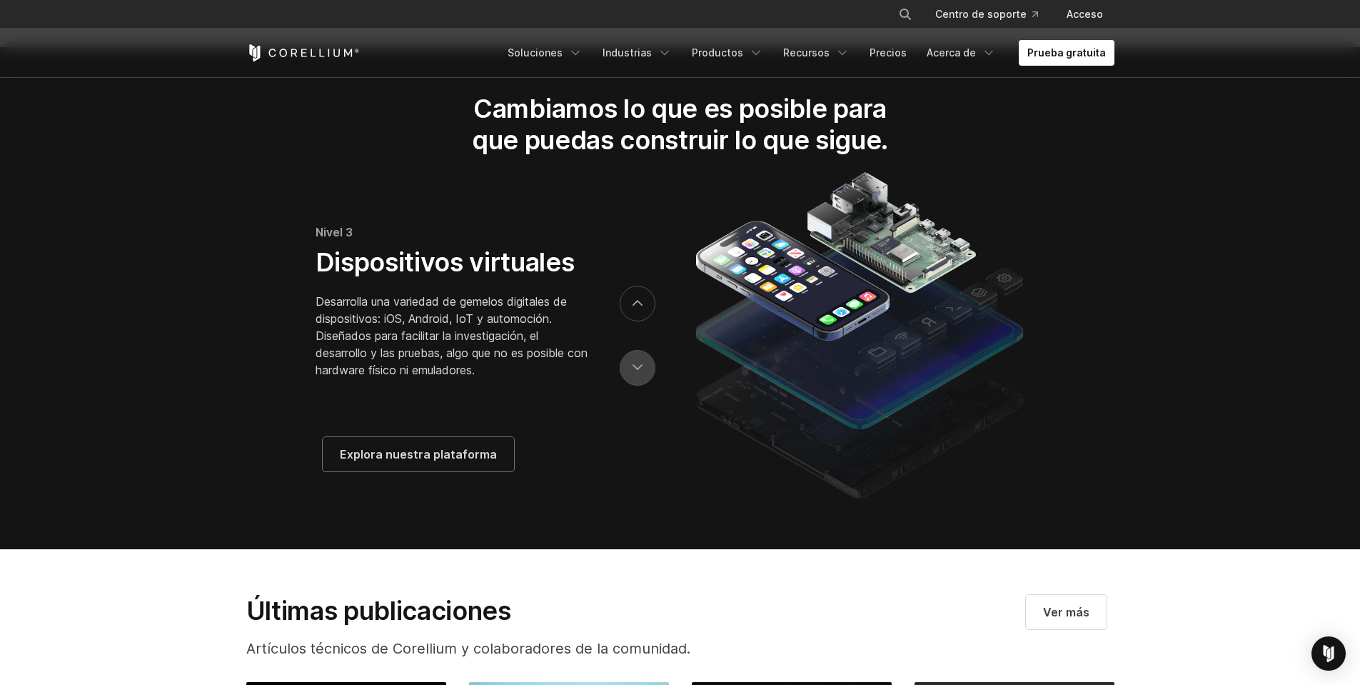
click at [640, 385] on button "anterior" at bounding box center [638, 368] width 36 height 36
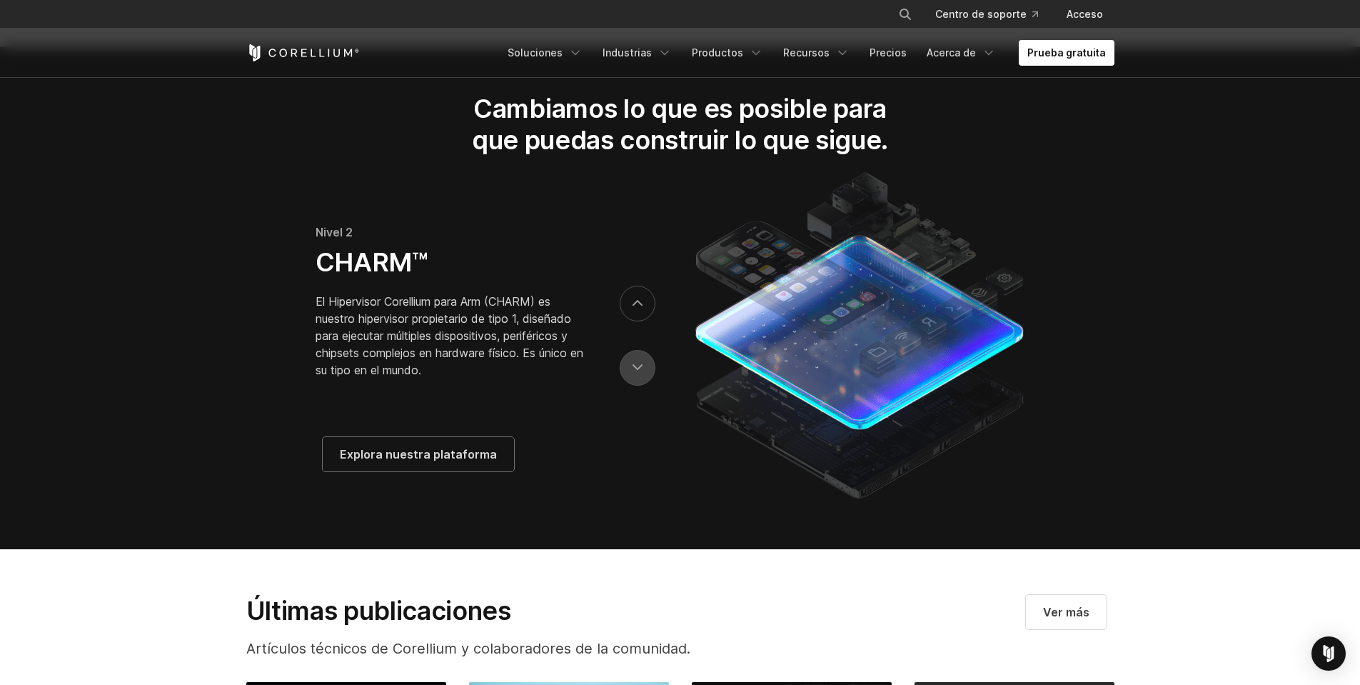
click at [638, 385] on button "anterior" at bounding box center [638, 368] width 36 height 36
click at [637, 385] on button "anterior" at bounding box center [638, 368] width 36 height 36
click at [636, 385] on button "anterior" at bounding box center [638, 368] width 36 height 36
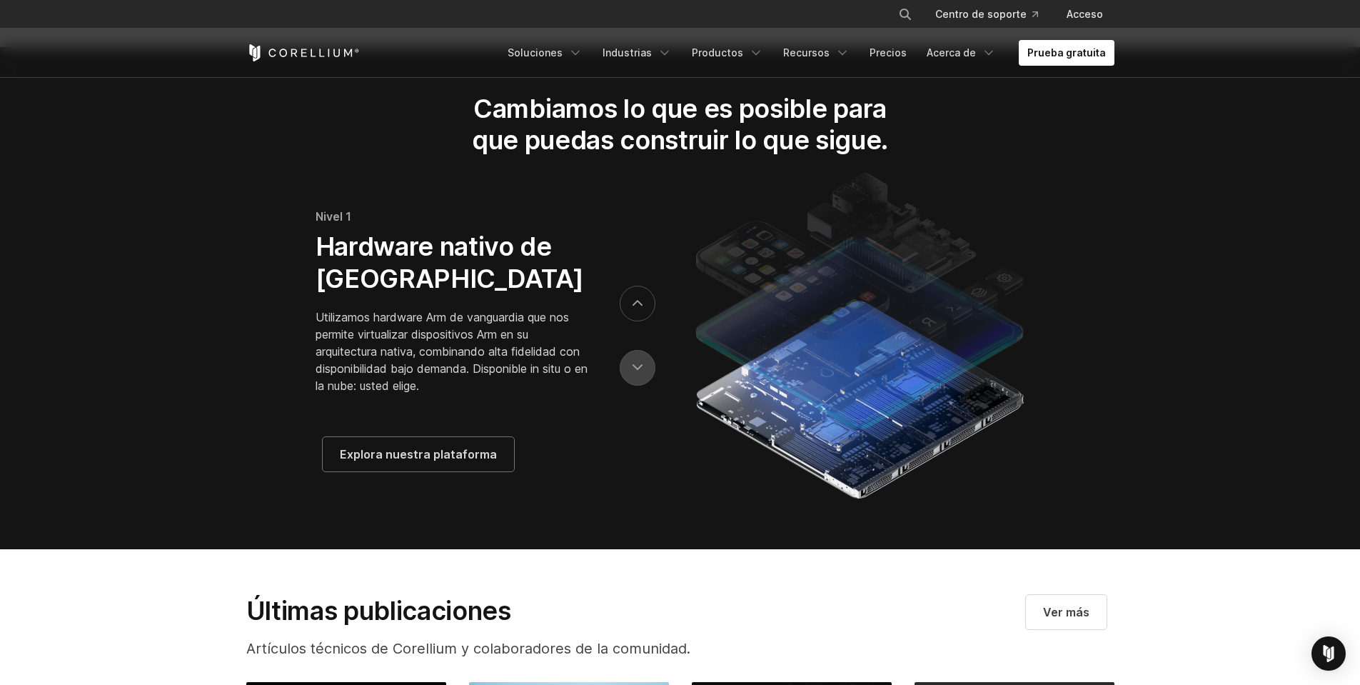
click at [634, 385] on button "anterior" at bounding box center [638, 368] width 36 height 36
click at [634, 370] on icon "anterior" at bounding box center [637, 367] width 10 height 6
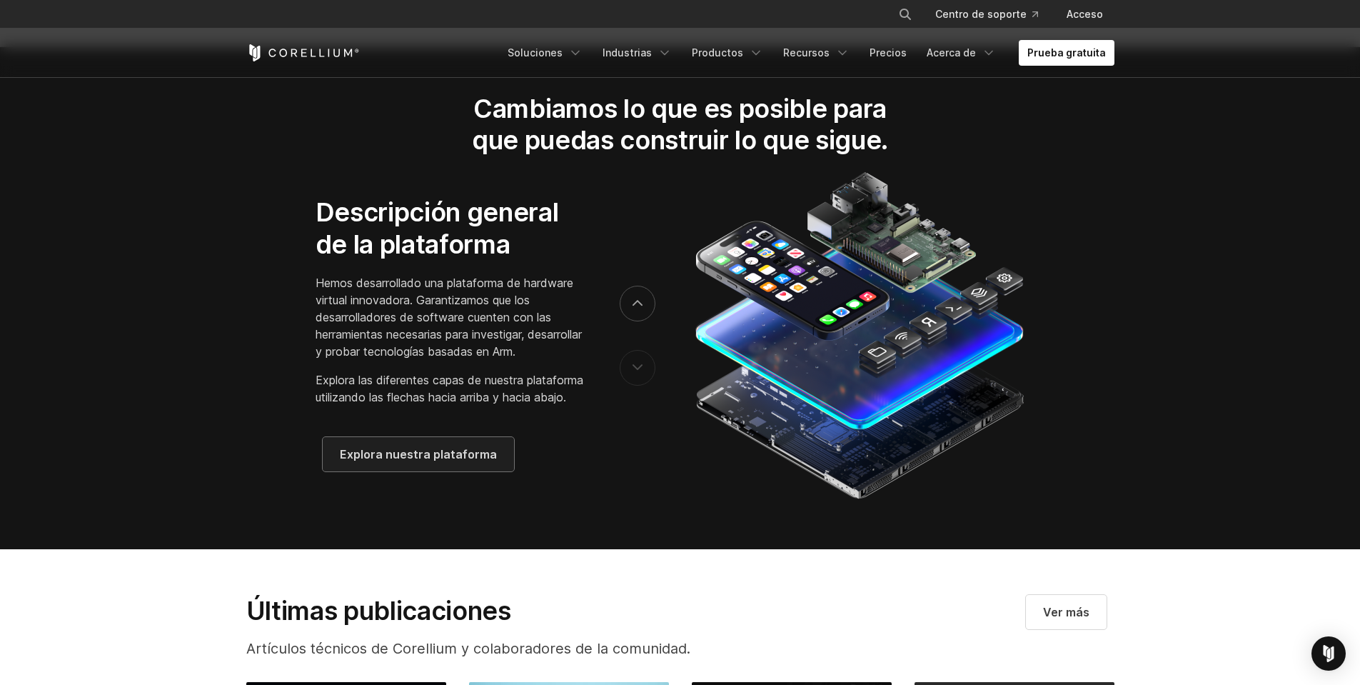
click at [482, 463] on font "Explora nuestra plataforma" at bounding box center [418, 453] width 157 height 17
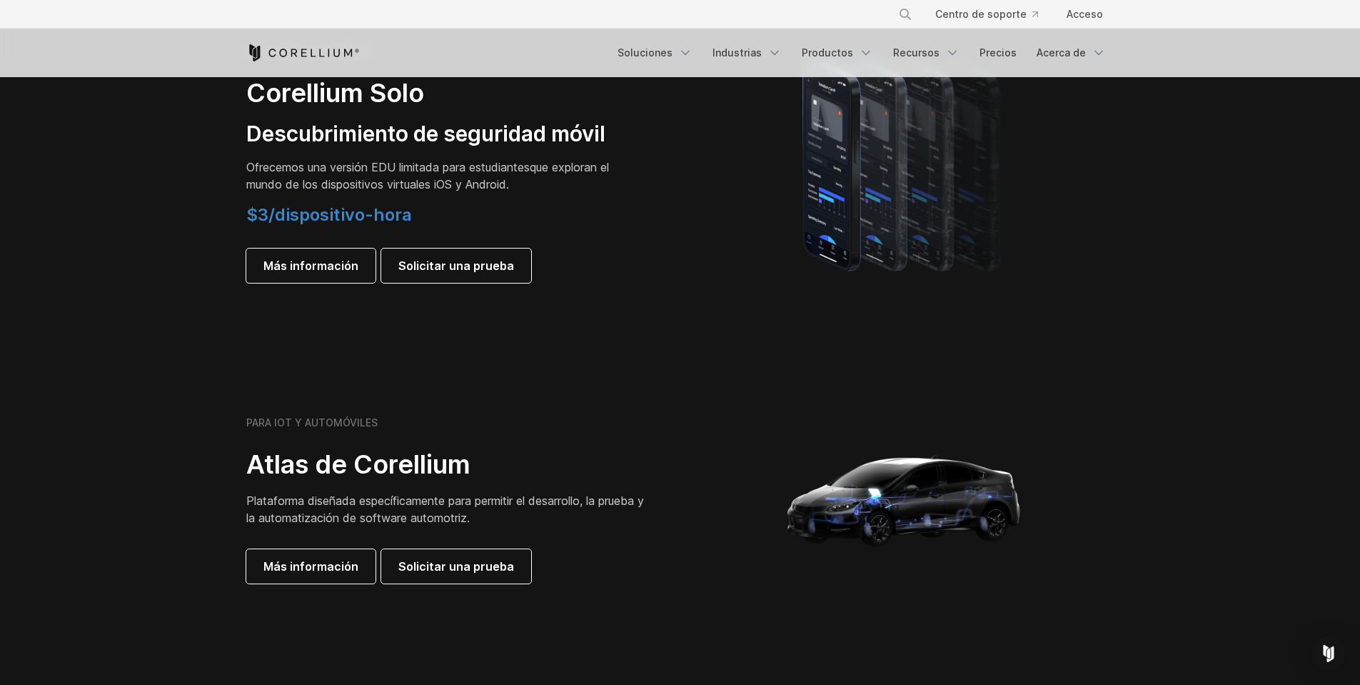
scroll to position [1285, 0]
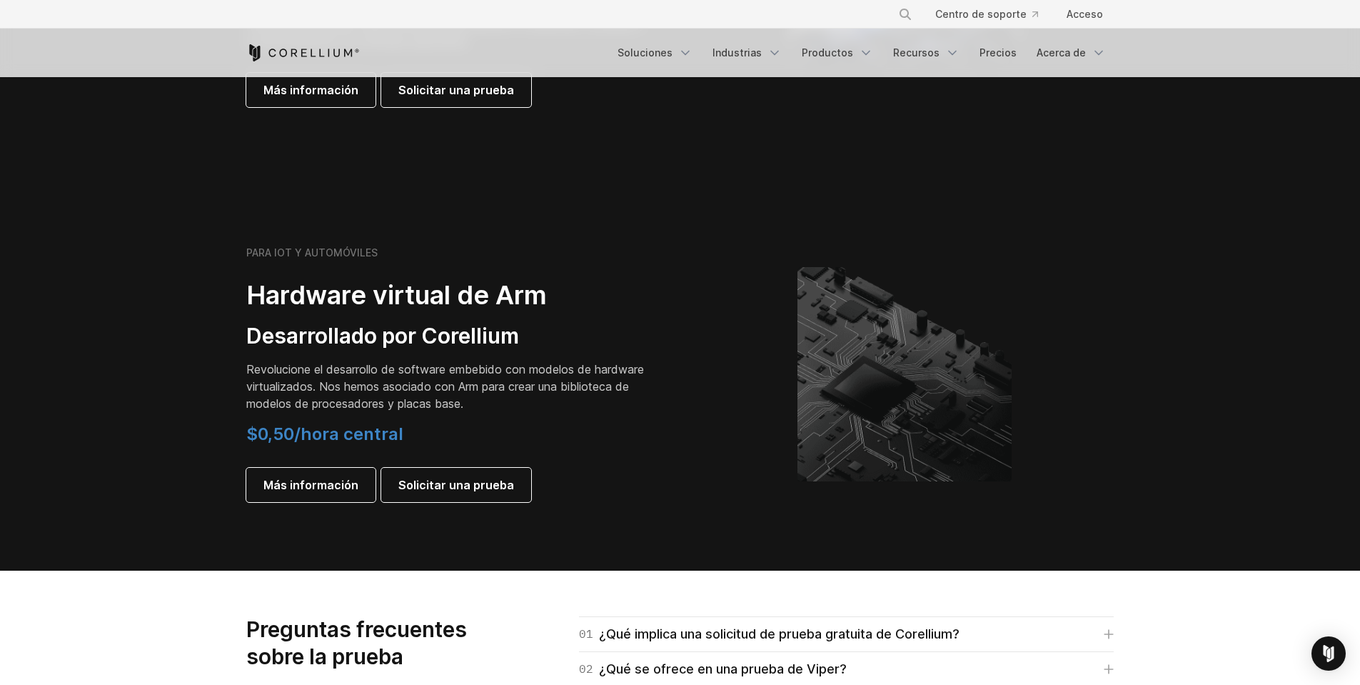
scroll to position [1713, 0]
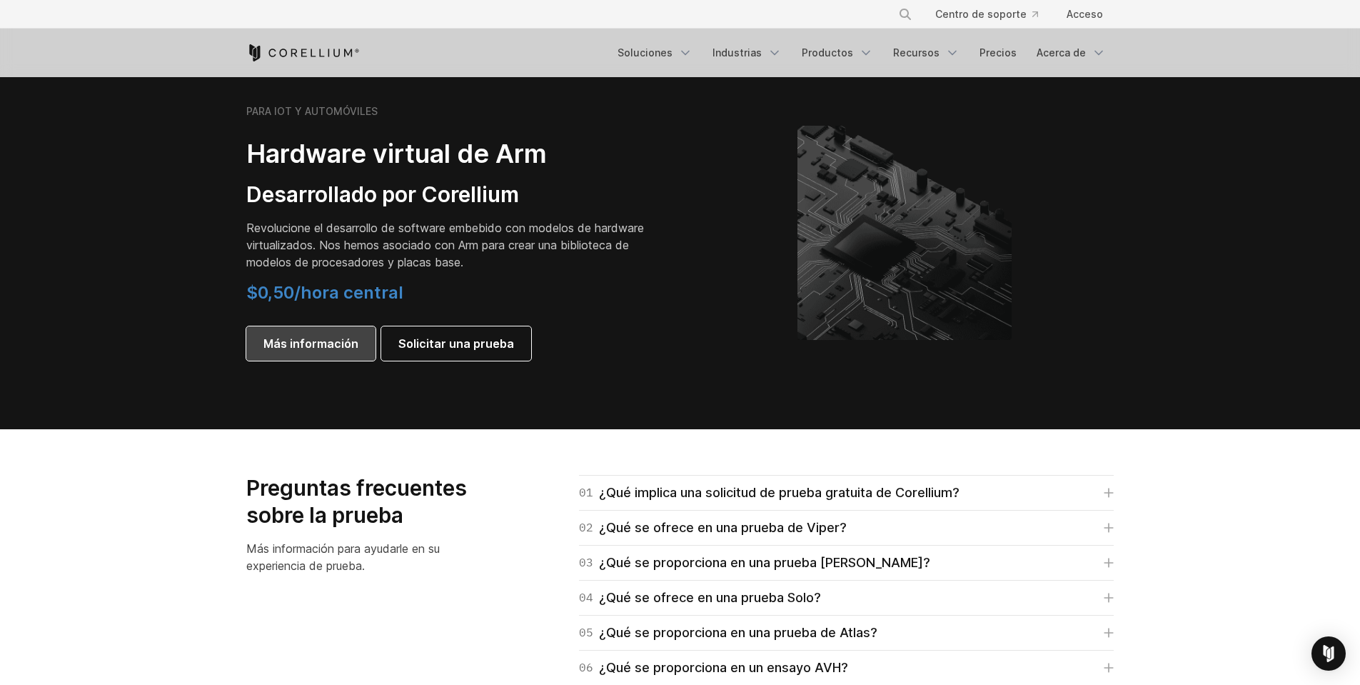
click at [327, 340] on font "Más información" at bounding box center [310, 343] width 95 height 14
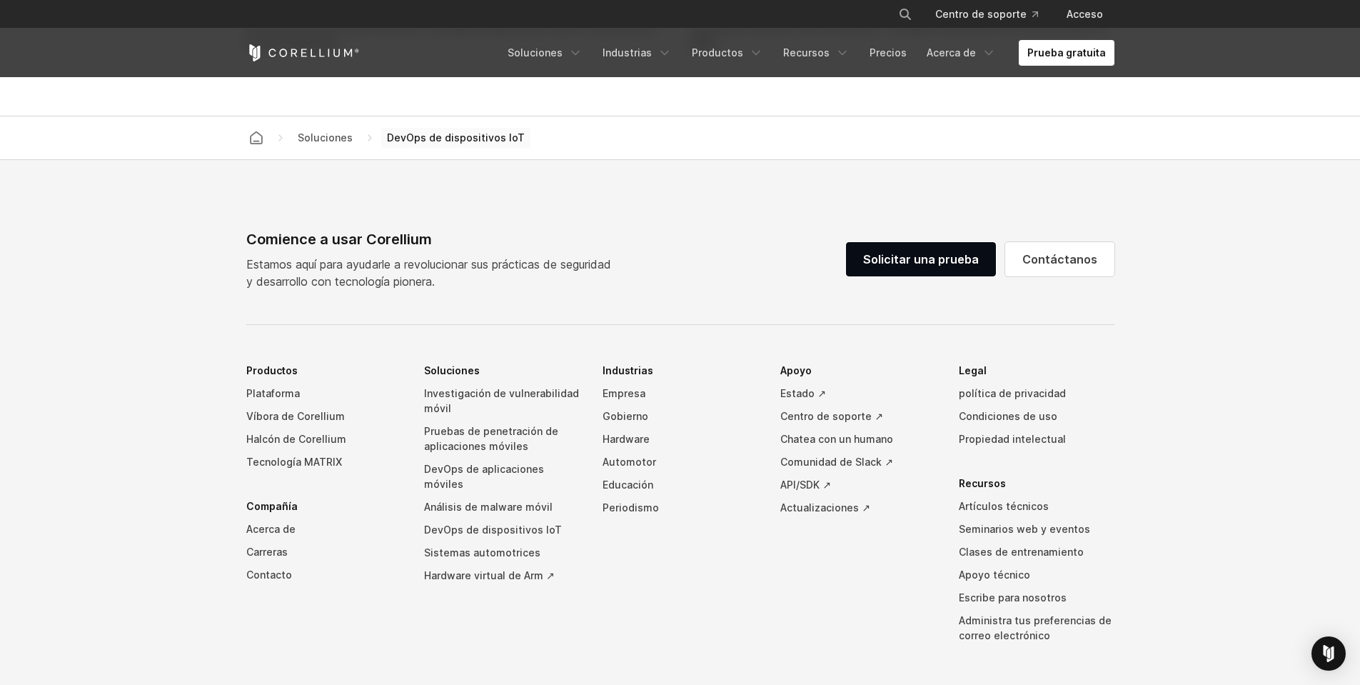
scroll to position [4112, 0]
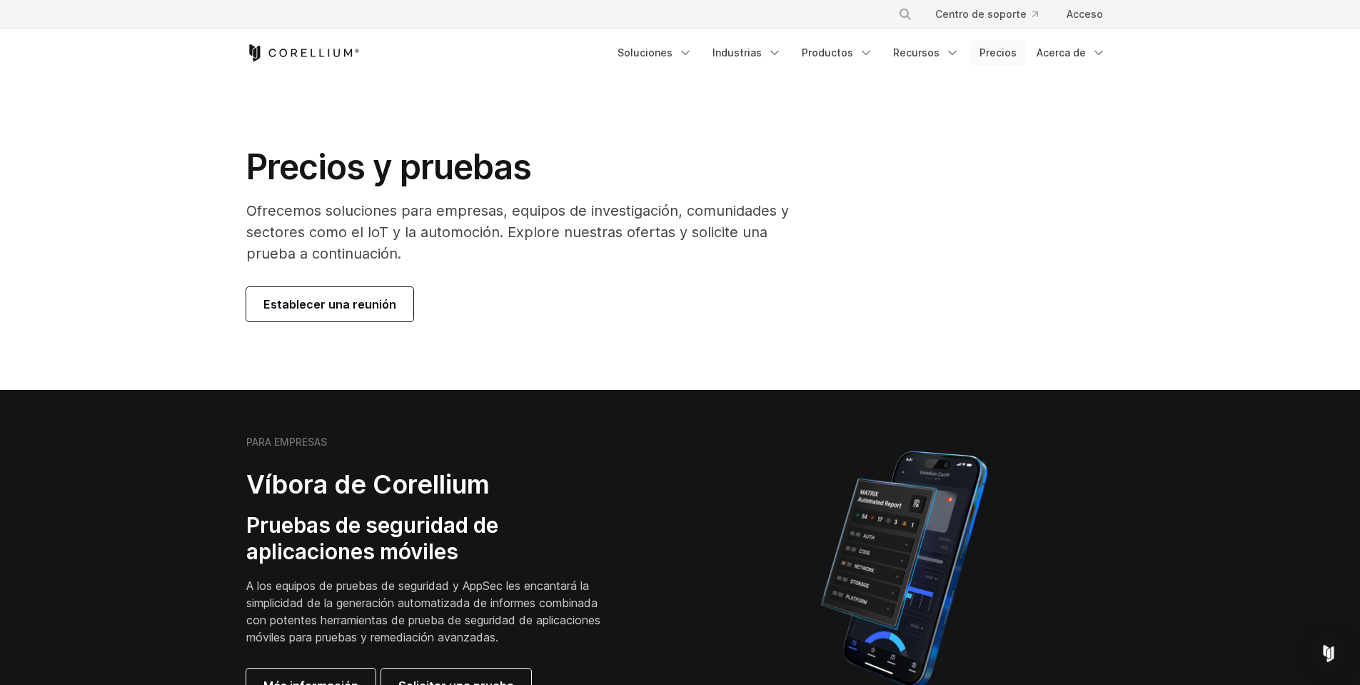
click at [1009, 48] on font "Precios" at bounding box center [997, 52] width 37 height 12
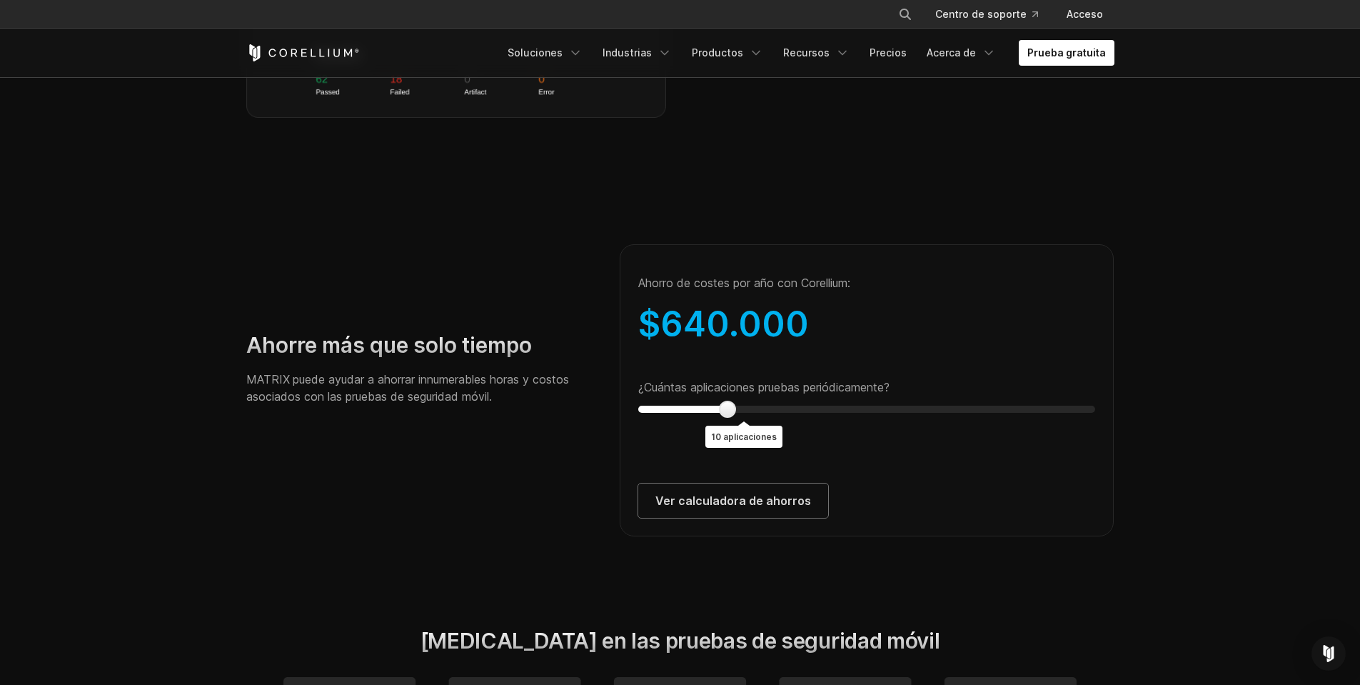
scroll to position [2570, 0]
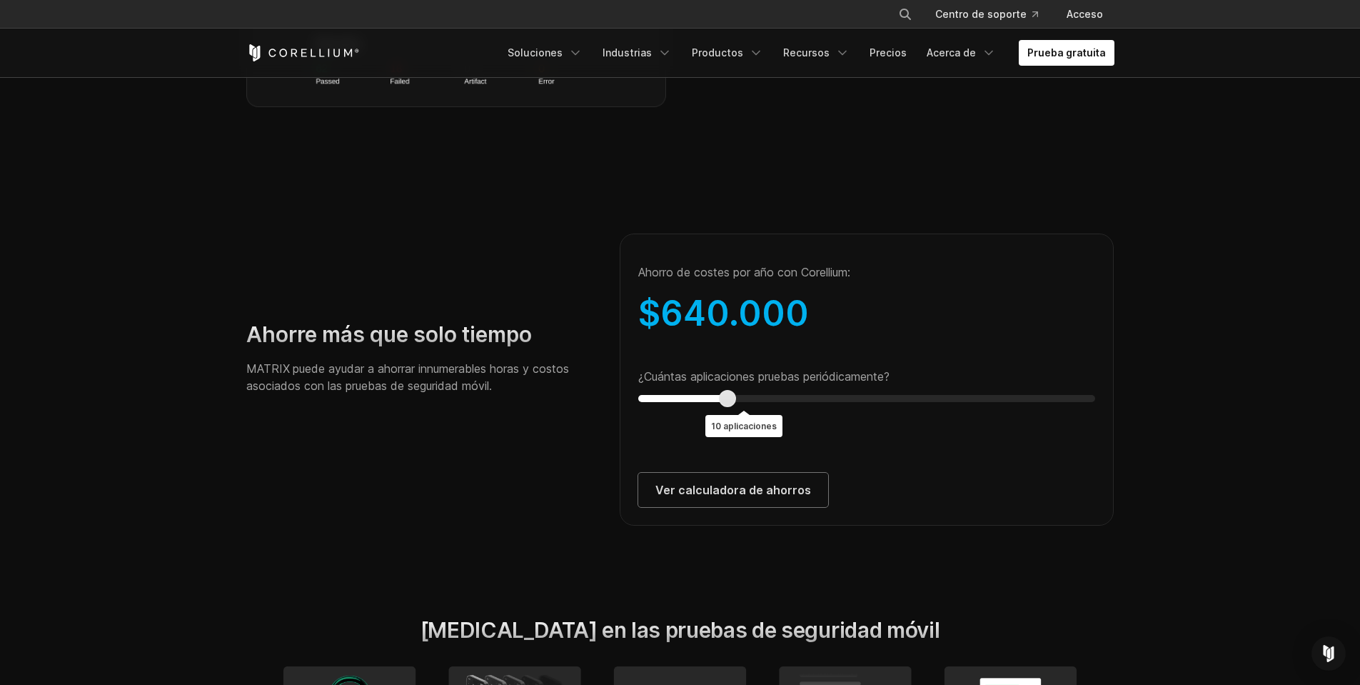
type input "*"
click at [564, 409] on div "Ahorre más que solo tiempo MATRIX puede ayudar a ahorrar innumerables horas y c…" at bounding box center [680, 363] width 897 height 324
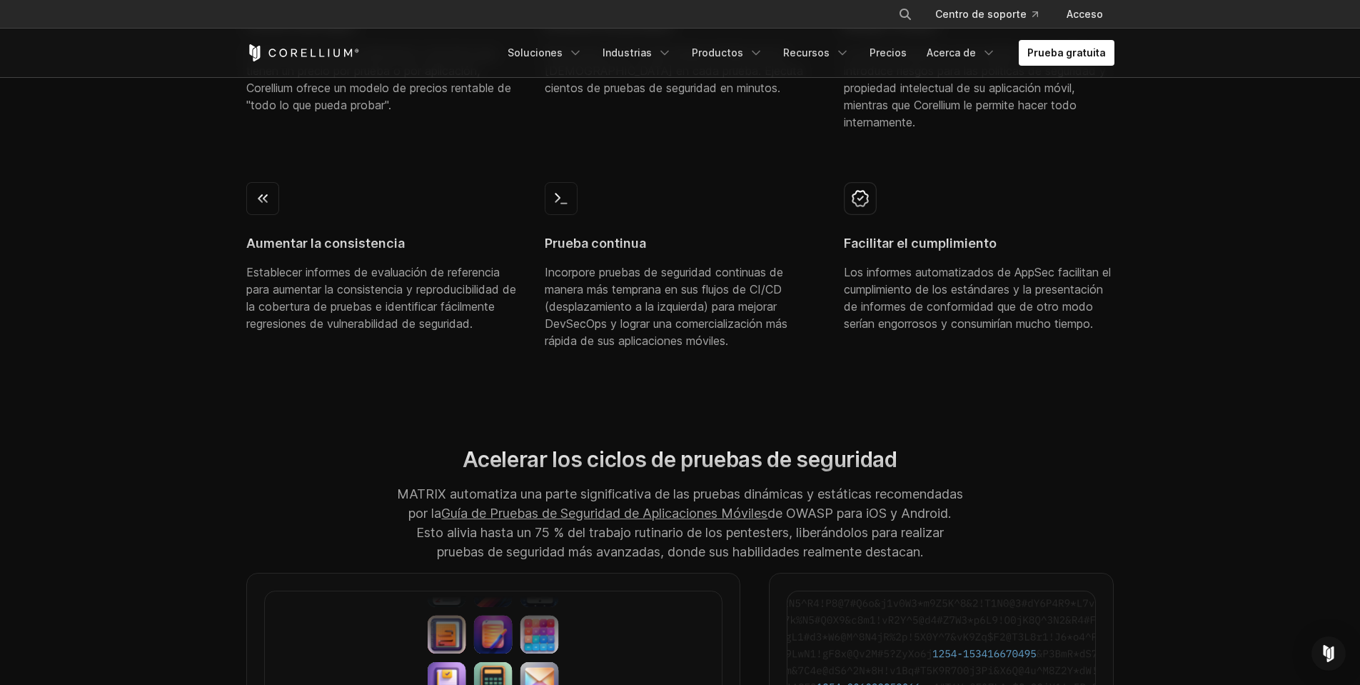
scroll to position [1028, 0]
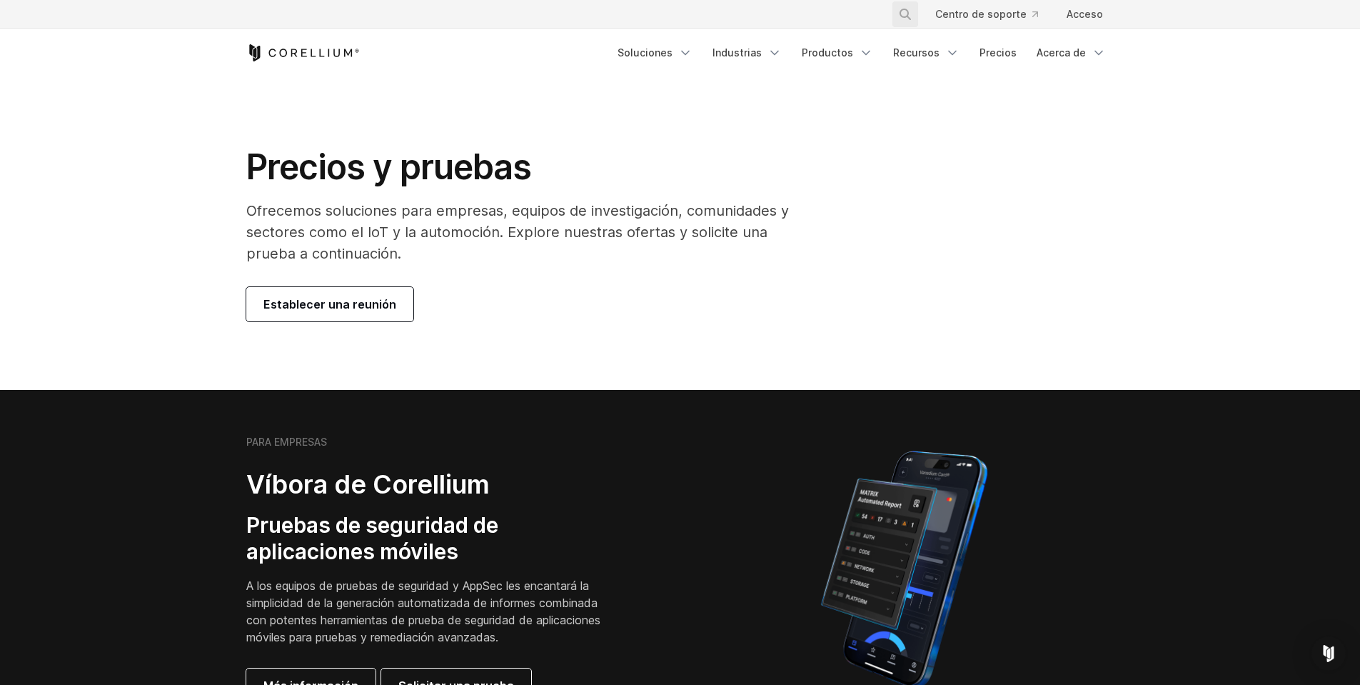
click at [913, 9] on button "Buscar" at bounding box center [905, 14] width 26 height 26
click at [892, 1] on button "Buscar" at bounding box center [905, 14] width 26 height 26
click at [841, 18] on input "Busque en nuestro sitio..." at bounding box center [832, 14] width 116 height 21
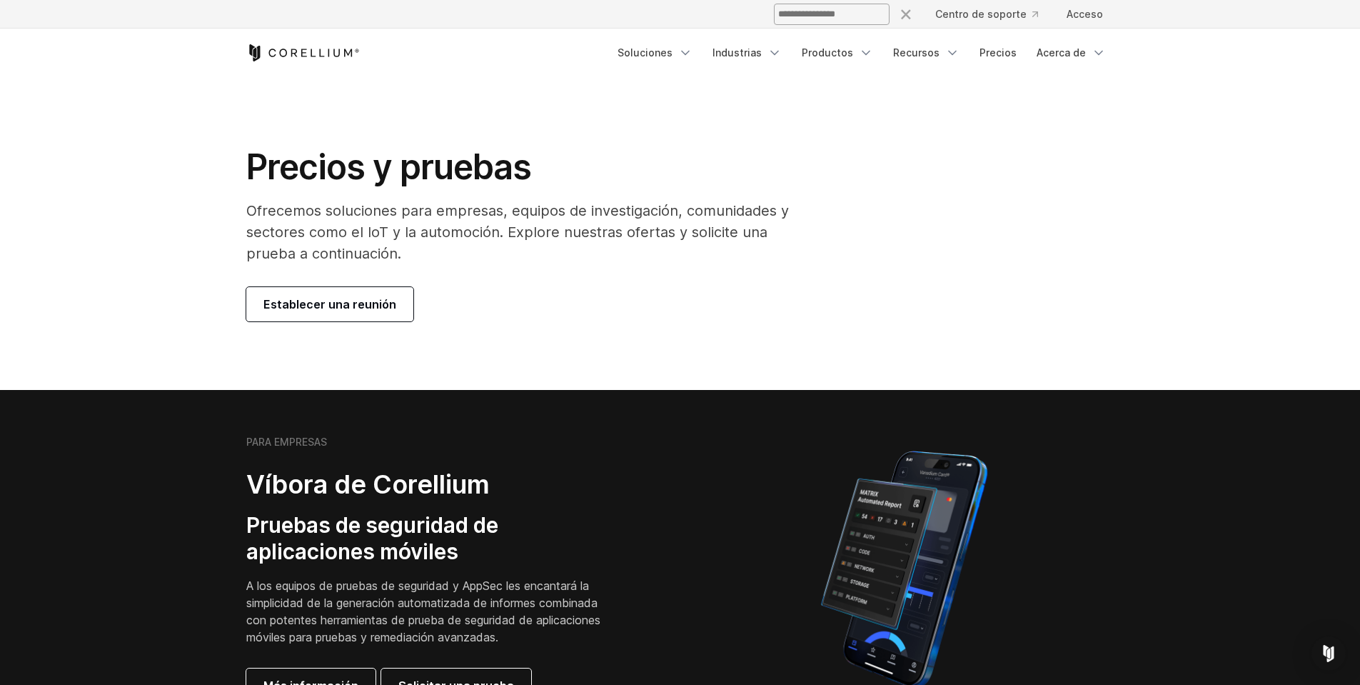
type input "**********"
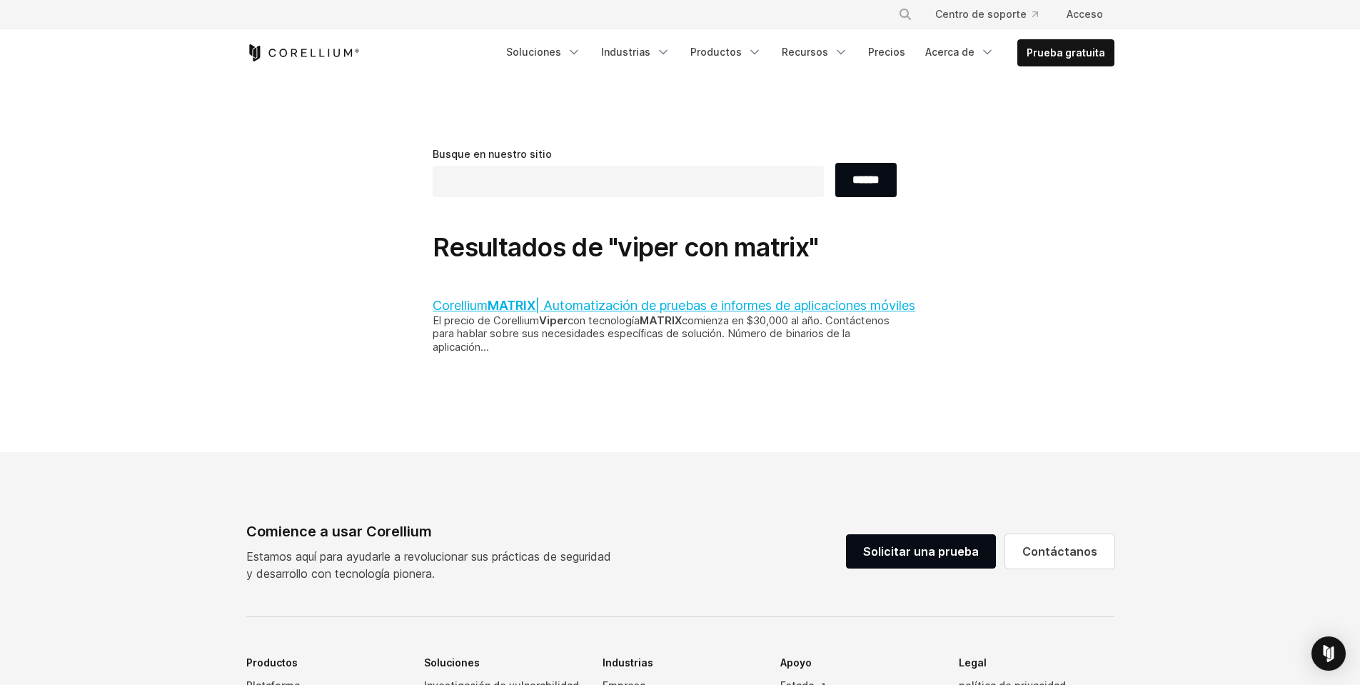
click at [734, 304] on font "| Automatización de pruebas e informes de aplicaciones móviles" at bounding box center [725, 305] width 380 height 15
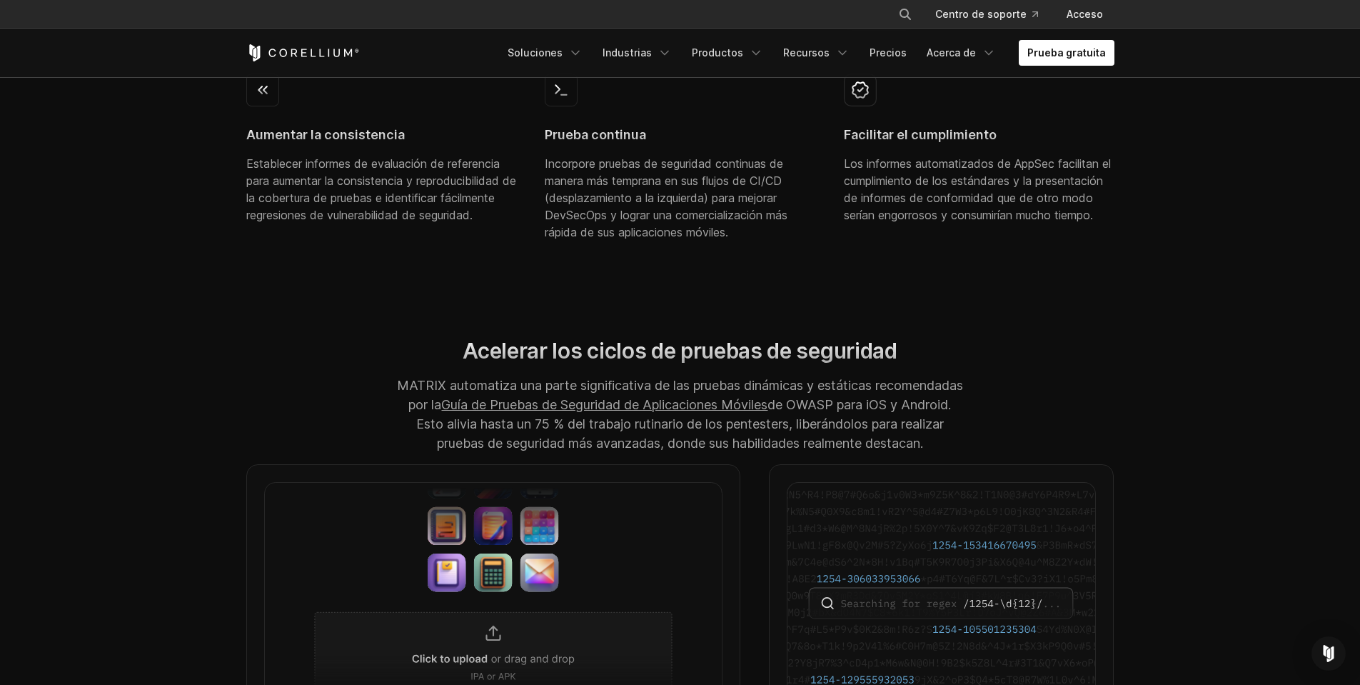
scroll to position [1028, 0]
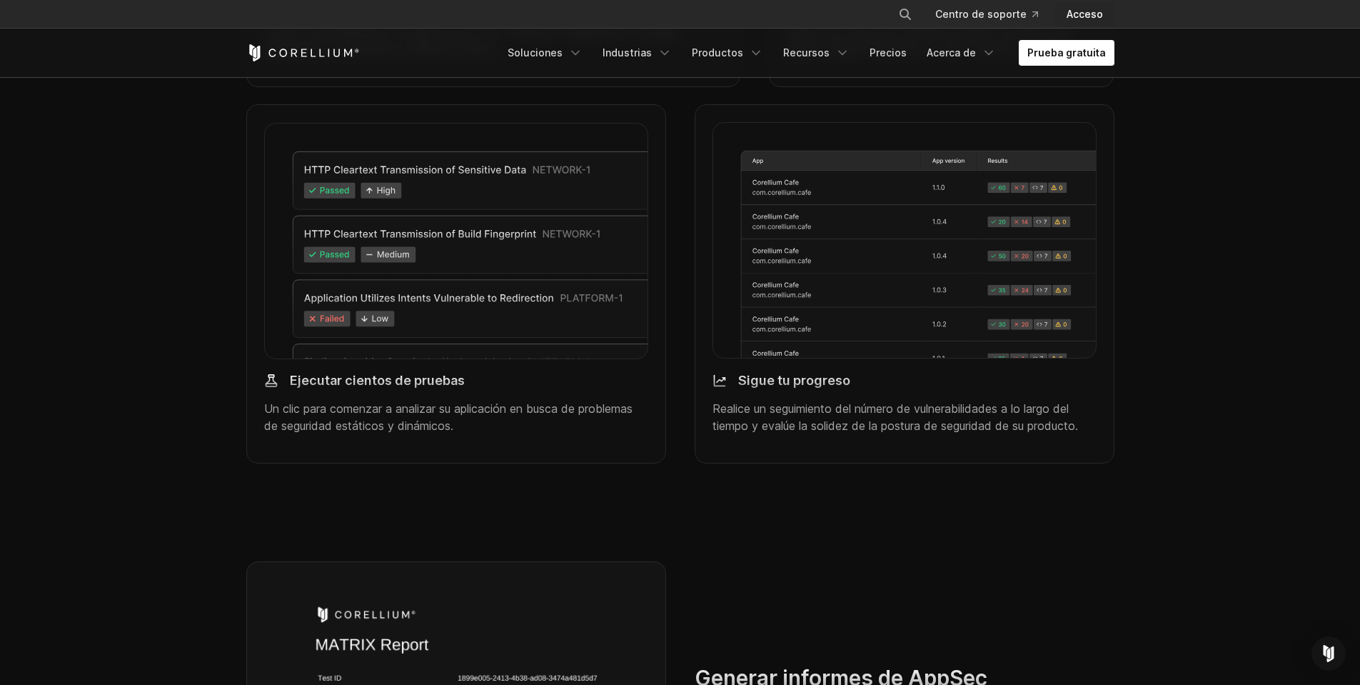
scroll to position [2518, 0]
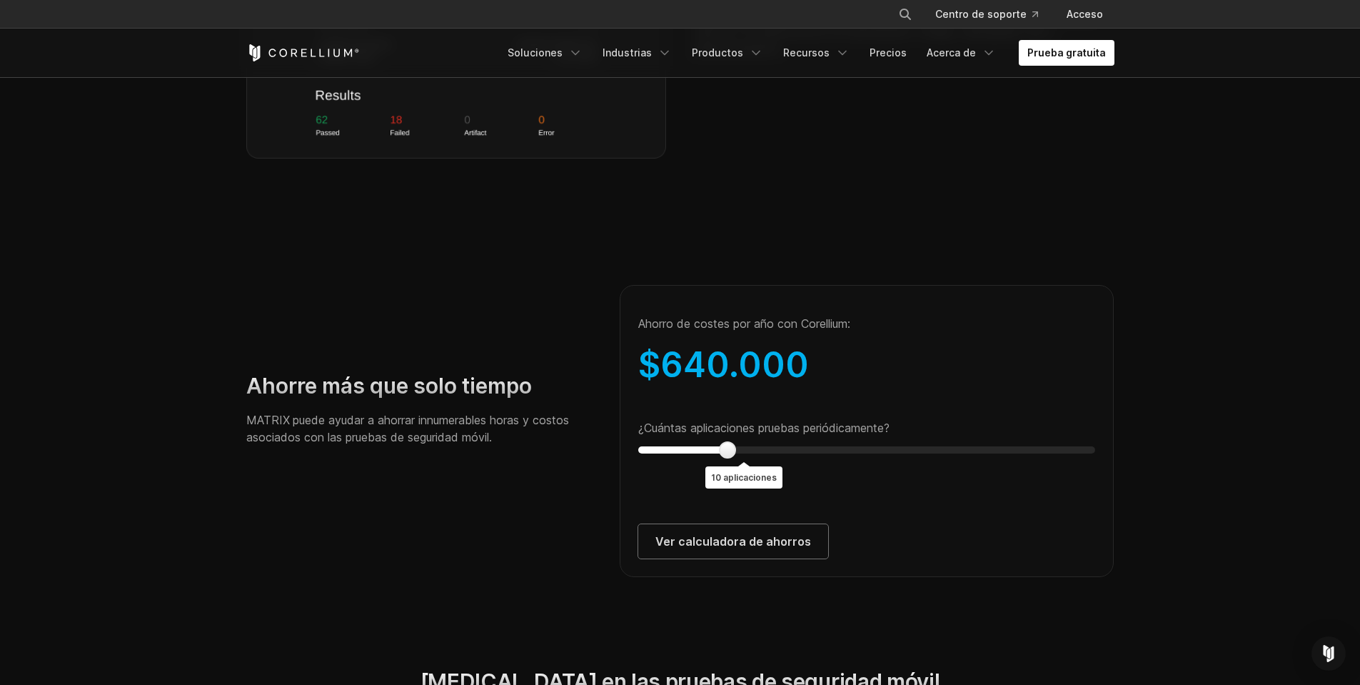
click at [403, 503] on div "Ahorre más que solo tiempo MATRIX puede ayudar a ahorrar innumerables horas y c…" at bounding box center [680, 415] width 897 height 324
type input "*"
click at [605, 468] on div "Time savings on internal security assessments Savings from automating mobile ap…" at bounding box center [866, 415] width 523 height 324
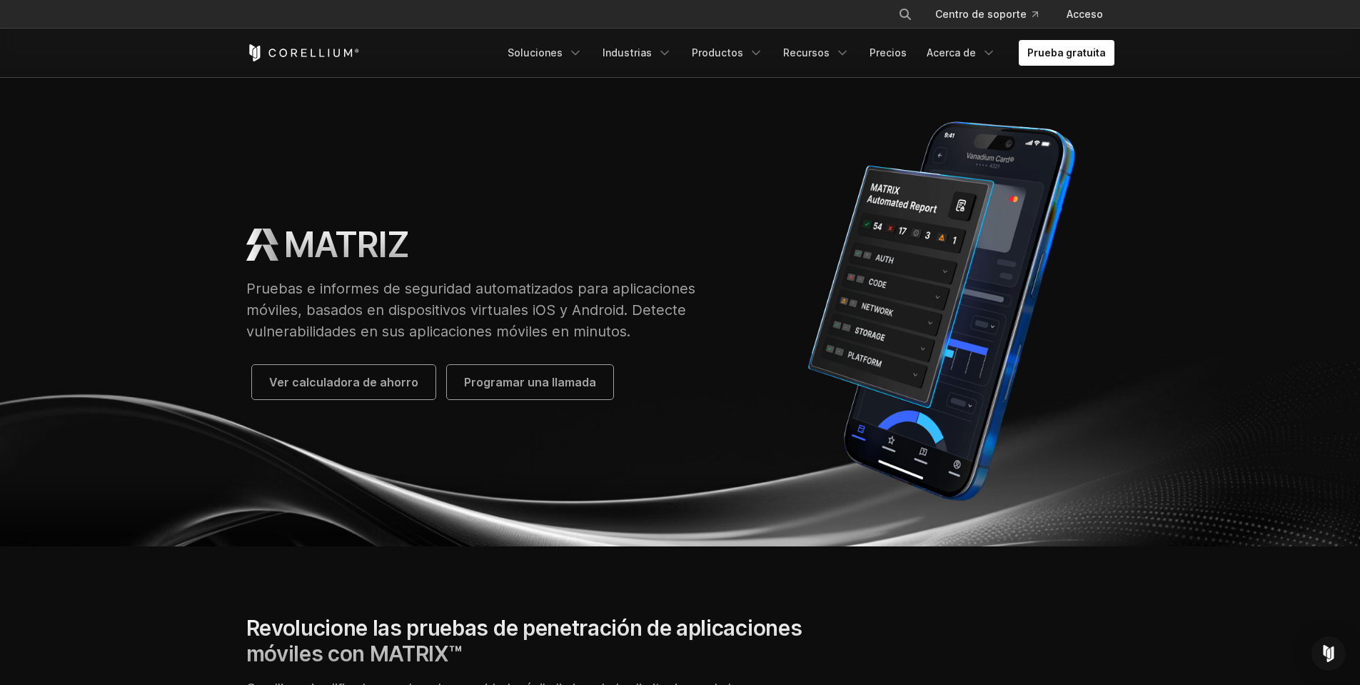
scroll to position [0, 0]
